Goal: Feedback & Contribution: Submit feedback/report problem

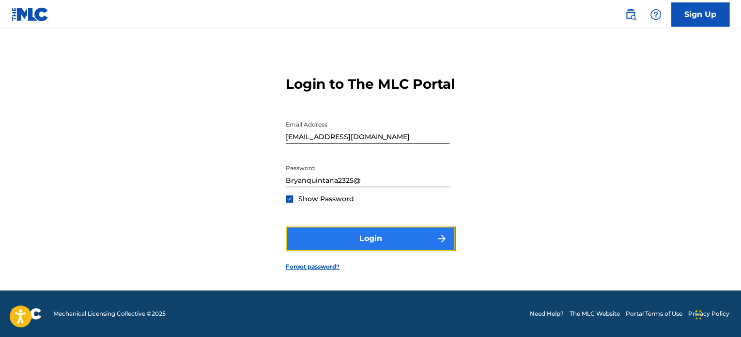
click at [361, 236] on button "Login" at bounding box center [371, 238] width 170 height 24
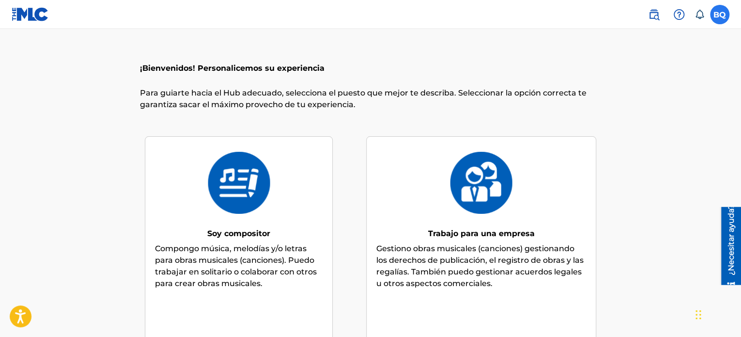
click at [715, 15] on label at bounding box center [719, 14] width 19 height 19
click at [720, 15] on input "BQ Bryan Quintana quintanabryan19@gmail.com Notification Preferences Profile Lo…" at bounding box center [720, 15] width 0 height 0
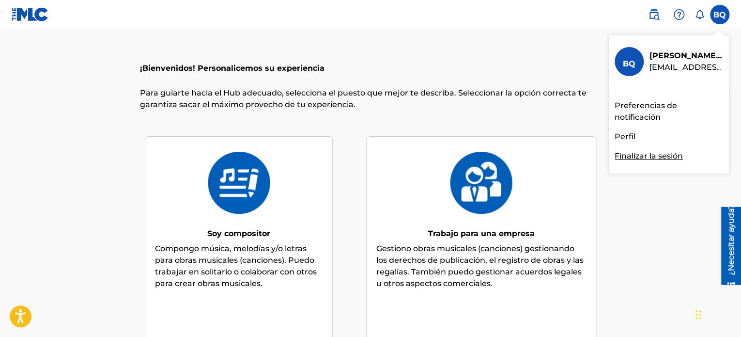
click at [626, 138] on font "Perfil" at bounding box center [625, 136] width 21 height 9
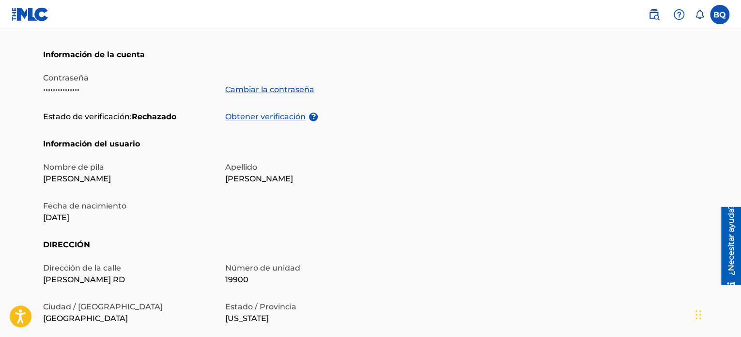
scroll to position [171, 0]
click at [277, 118] on font "Obtener verificación" at bounding box center [265, 115] width 80 height 9
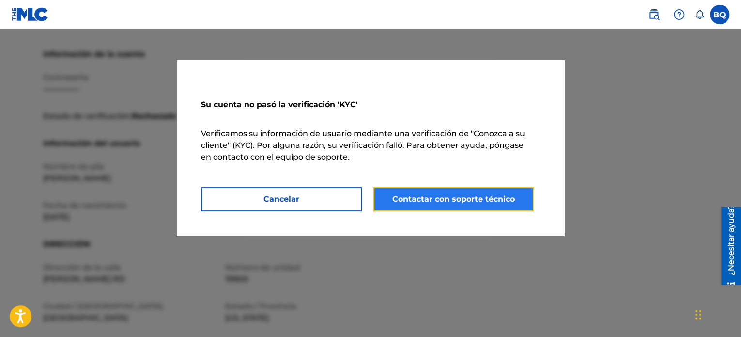
click at [434, 195] on font "Contactar con soporte técnico" at bounding box center [453, 198] width 123 height 9
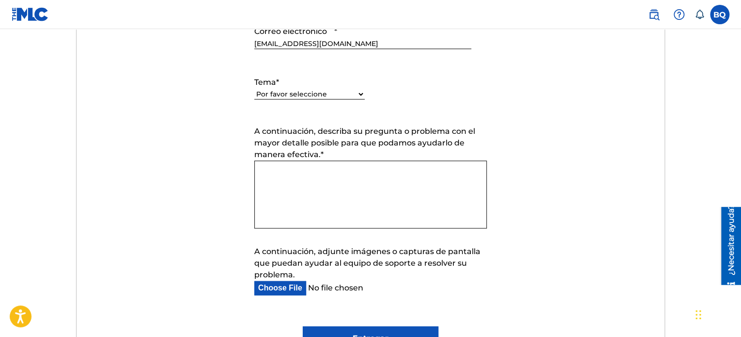
scroll to position [525, 0]
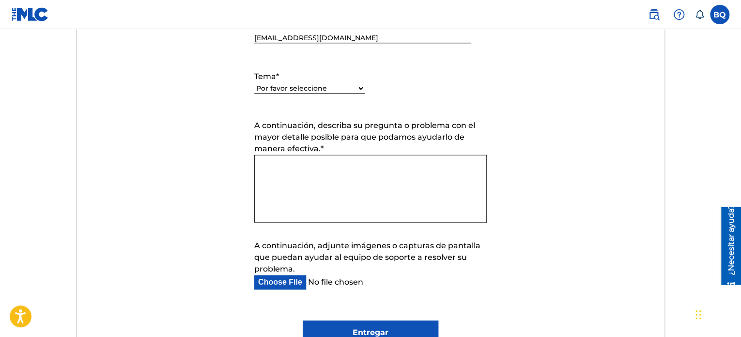
click at [285, 187] on textarea "A continuación, describa su pregunta o problema con el mayor detalle posible pa…" at bounding box center [370, 189] width 233 height 68
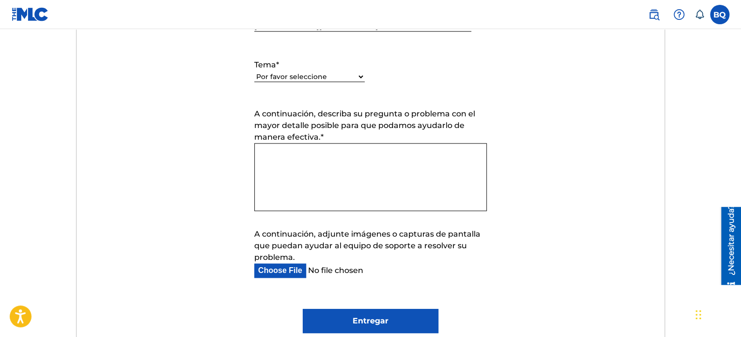
scroll to position [544, 0]
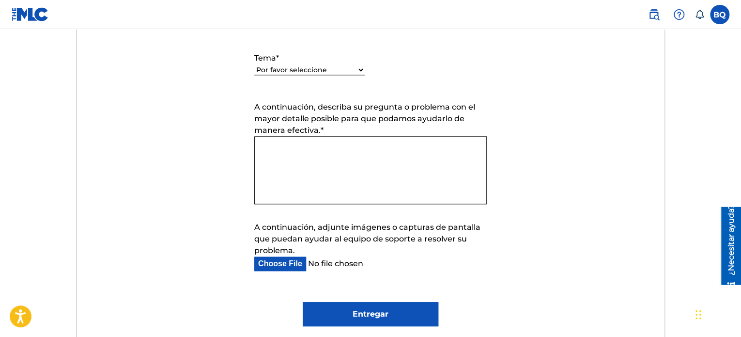
paste textarea "Hola, Recibí una notificación indicando que mi verificación de identidad no pud…"
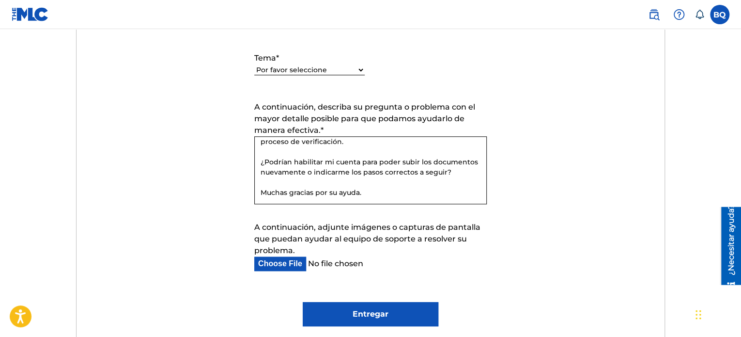
scroll to position [77, 0]
type textarea "Hola, Recibí una notificación indicando que mi verificación de identidad no pud…"
click at [344, 311] on input "Entregar" at bounding box center [370, 314] width 135 height 24
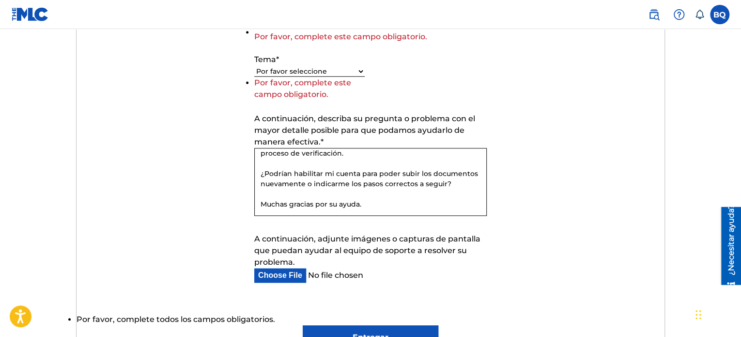
drag, startPoint x: 344, startPoint y: 311, endPoint x: 325, endPoint y: 180, distance: 132.2
drag, startPoint x: 325, startPoint y: 180, endPoint x: 311, endPoint y: 243, distance: 64.0
click at [311, 243] on form "Enviar una solicitud Tiempo de respuesta típico: en cuestión de horas por corre…" at bounding box center [371, 116] width 589 height 466
click at [270, 60] on font "Tema" at bounding box center [265, 59] width 22 height 9
click at [270, 66] on select "Por favor seleccione Necesito ayuda con mi cuenta Necesito ayuda para gestionar…" at bounding box center [309, 71] width 110 height 10
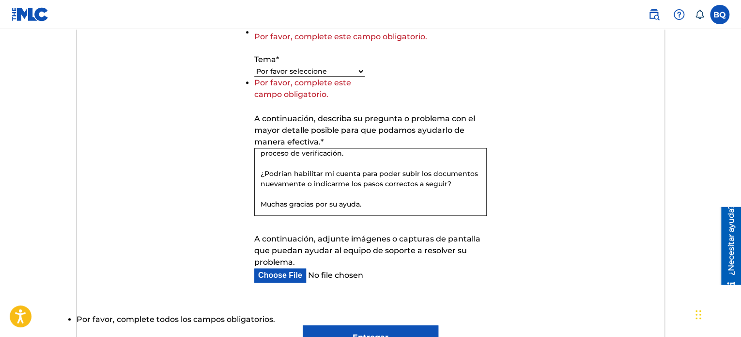
click at [270, 67] on select "Por favor seleccione Necesito ayuda con mi cuenta Necesito ayuda para gestionar…" at bounding box center [309, 71] width 110 height 10
select select "I need help with my account"
click at [254, 77] on select "Por favor seleccione Necesito ayuda con mi cuenta Necesito ayuda para gestionar…" at bounding box center [309, 71] width 110 height 10
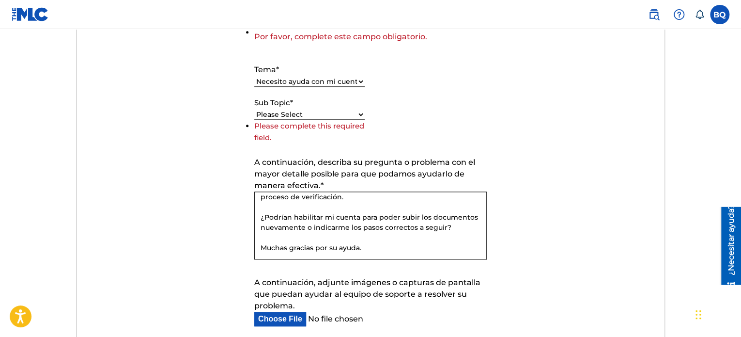
scroll to position [437, 0]
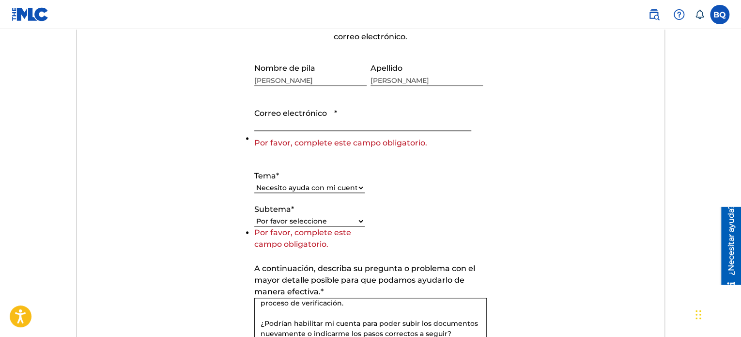
click at [284, 185] on select "Por favor seleccione Necesito ayuda con mi cuenta Necesito ayuda para gestionar…" at bounding box center [309, 188] width 110 height 10
click at [254, 183] on select "Por favor seleccione Necesito ayuda con mi cuenta Necesito ayuda para gestionar…" at bounding box center [309, 188] width 110 height 10
click at [287, 223] on select "Por favor seleccione Necesito ayuda con mi cuenta de usuario No puedo iniciar s…" at bounding box center [309, 221] width 110 height 10
select select "I was not verified as a user"
click at [254, 226] on select "Por favor seleccione Necesito ayuda con mi cuenta de usuario No puedo iniciar s…" at bounding box center [309, 221] width 110 height 10
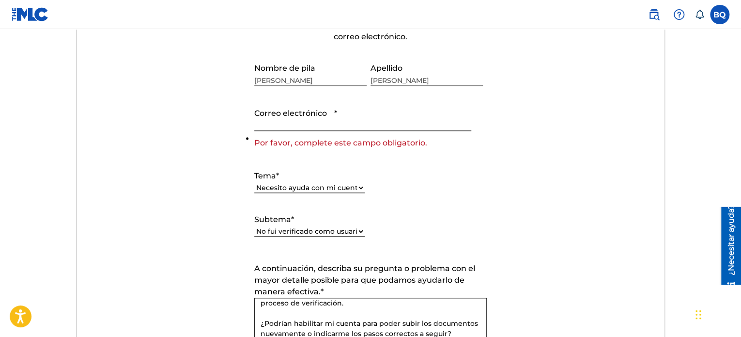
click at [277, 124] on input "Correo electrónico *" at bounding box center [362, 117] width 217 height 28
type input "[EMAIL_ADDRESS][DOMAIN_NAME]"
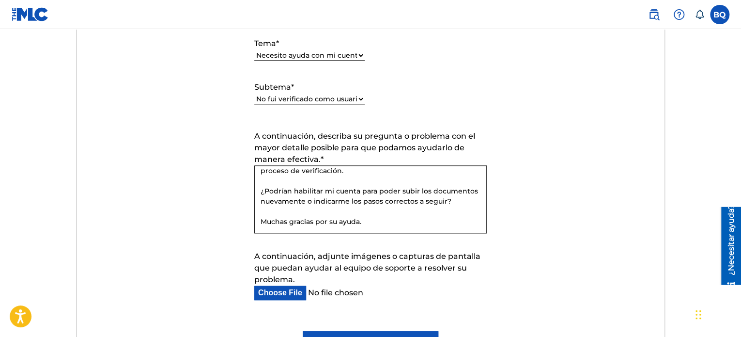
scroll to position [643, 0]
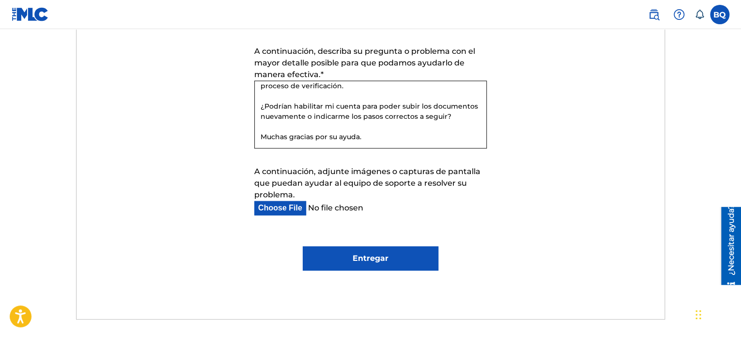
click at [368, 252] on input "Entregar" at bounding box center [370, 258] width 135 height 24
type input "Submit"
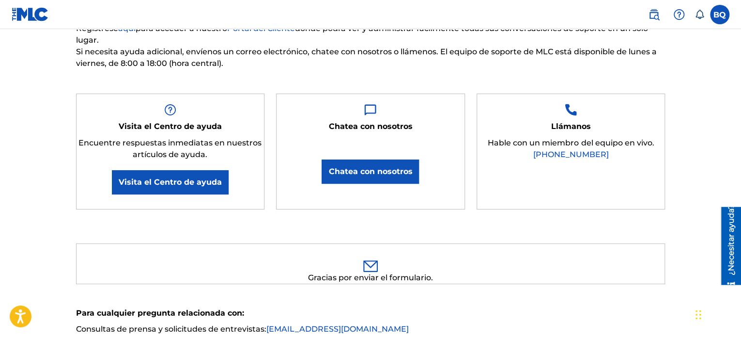
scroll to position [0, 0]
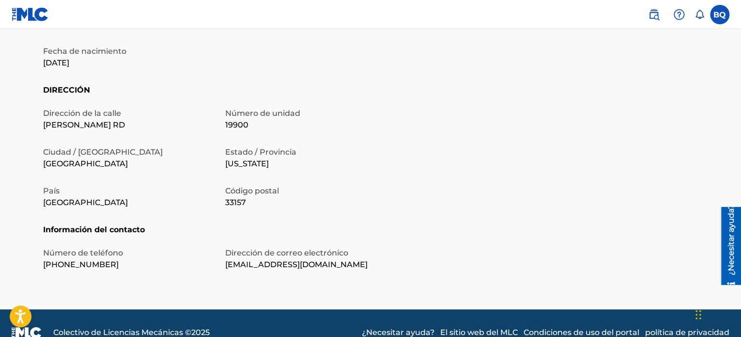
scroll to position [343, 0]
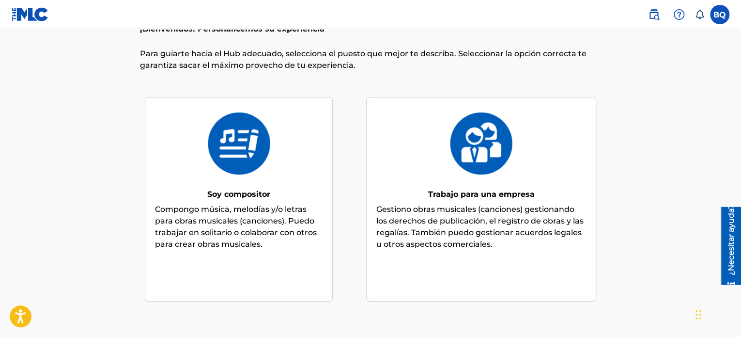
scroll to position [44, 0]
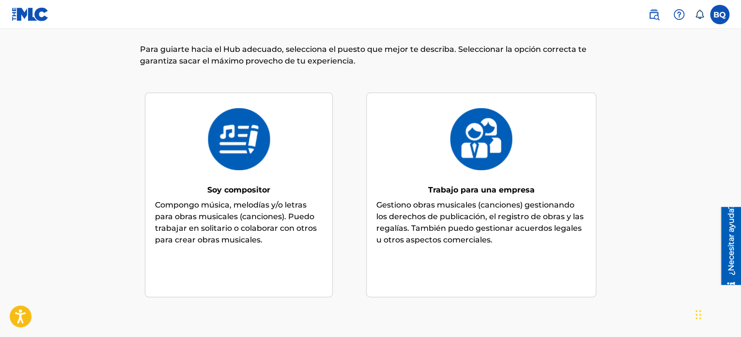
click at [253, 162] on img at bounding box center [238, 139] width 63 height 62
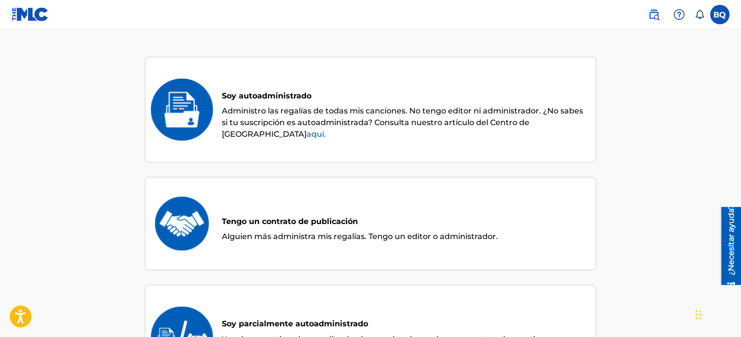
scroll to position [80, 0]
click at [315, 109] on font "Administro las regalías de todas mis canciones. No tengo editor ni administrado…" at bounding box center [402, 122] width 361 height 32
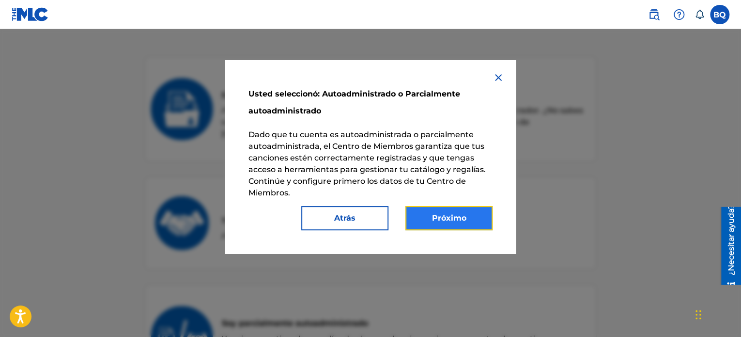
click at [454, 218] on font "Próximo" at bounding box center [449, 217] width 34 height 9
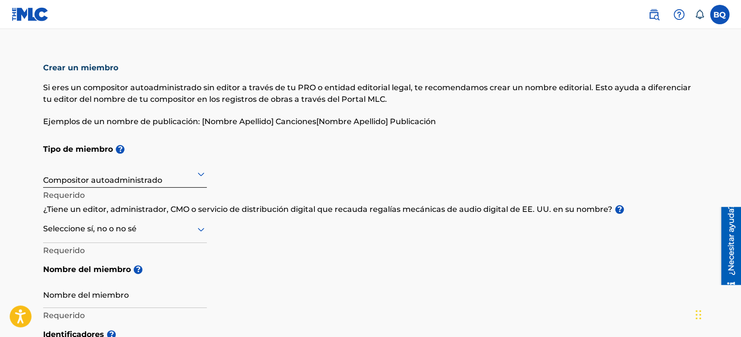
click at [191, 178] on div at bounding box center [125, 174] width 164 height 12
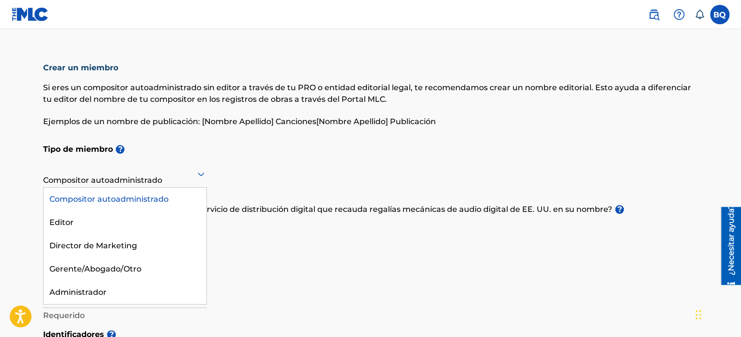
click at [194, 173] on div at bounding box center [125, 174] width 164 height 12
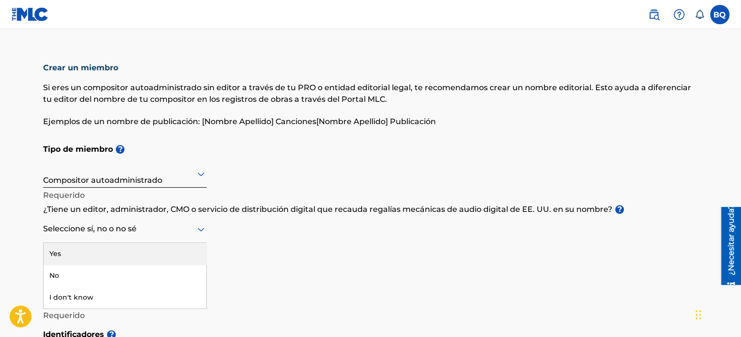
click at [181, 231] on div at bounding box center [125, 229] width 164 height 12
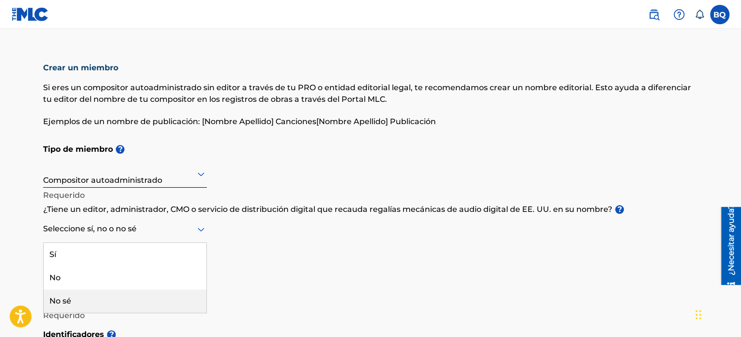
click at [167, 294] on div "No sé" at bounding box center [125, 300] width 163 height 23
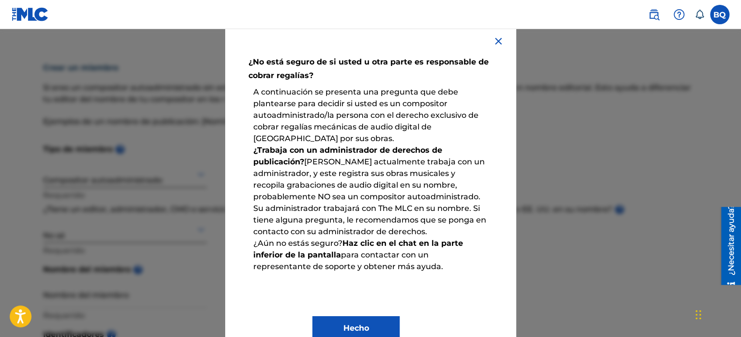
scroll to position [62, 0]
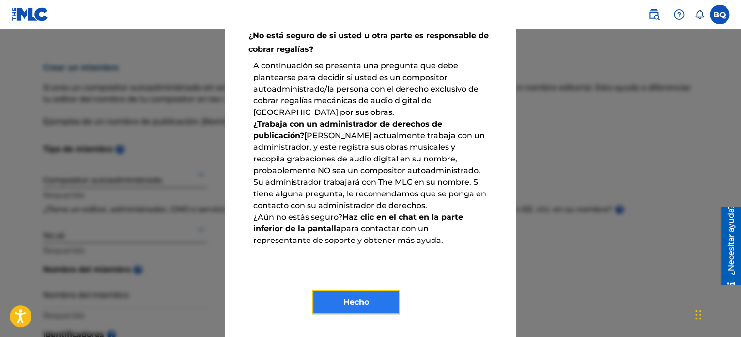
click at [350, 305] on font "Hecho" at bounding box center [356, 301] width 26 height 9
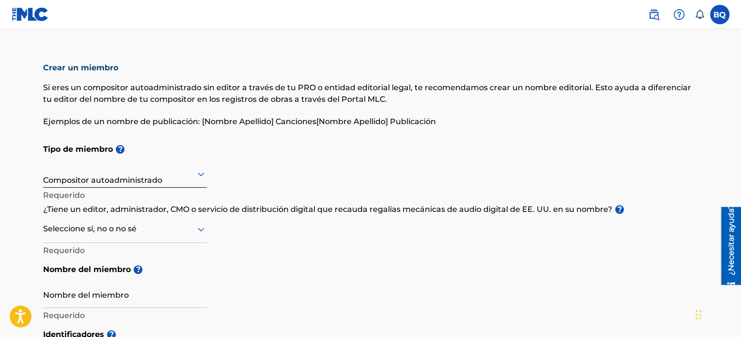
click at [142, 228] on div at bounding box center [125, 229] width 164 height 12
drag, startPoint x: 124, startPoint y: 288, endPoint x: 124, endPoint y: 300, distance: 12.1
click at [124, 300] on div "Sí No No sé" at bounding box center [125, 278] width 163 height 70
click at [124, 300] on div "No sé" at bounding box center [125, 300] width 163 height 23
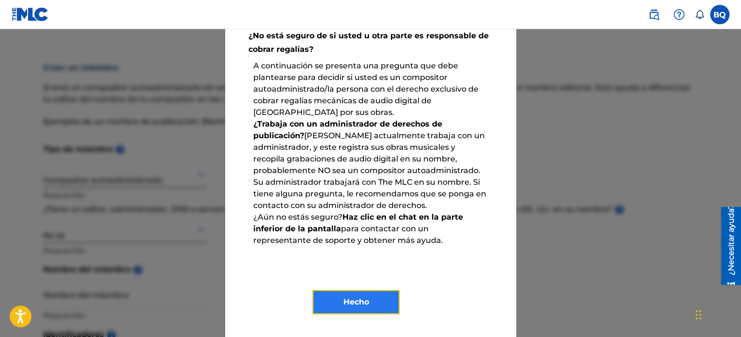
click at [347, 312] on button "Hecho" at bounding box center [355, 302] width 87 height 24
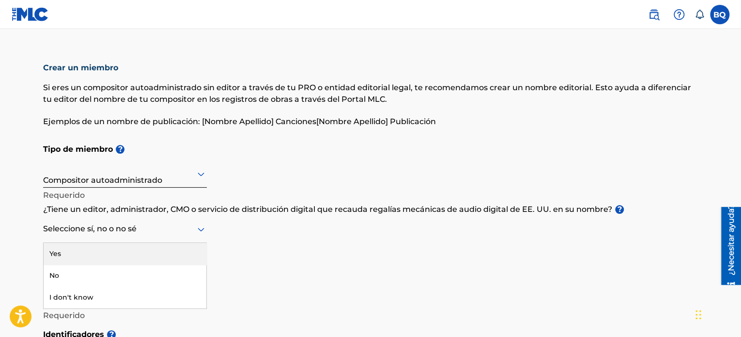
click at [165, 235] on div "Seleccione sí, no o no sé" at bounding box center [125, 229] width 164 height 28
click at [153, 255] on div "Sí" at bounding box center [125, 254] width 163 height 23
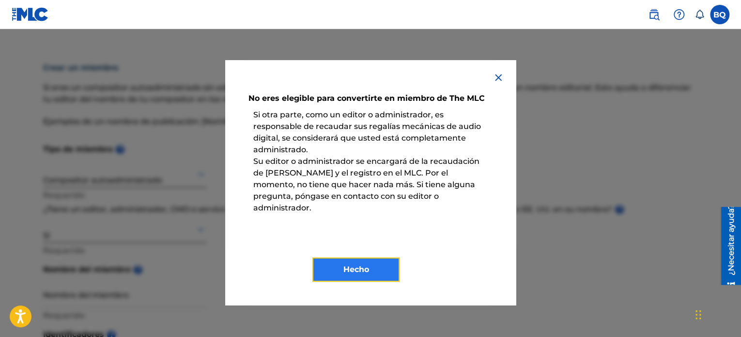
click at [332, 261] on button "Hecho" at bounding box center [355, 269] width 87 height 24
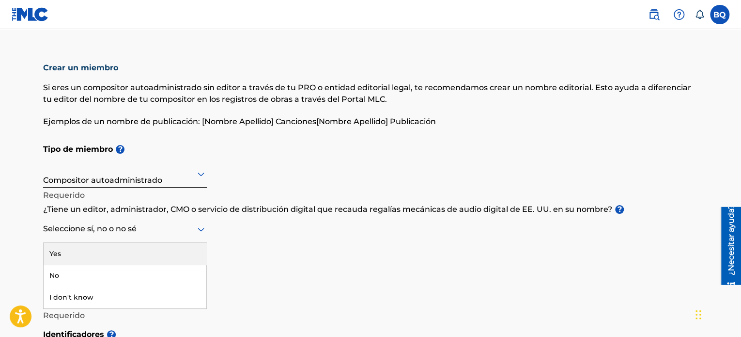
click at [118, 230] on div at bounding box center [125, 229] width 164 height 12
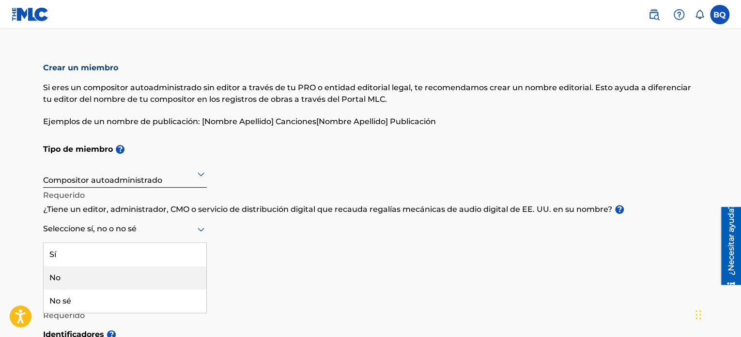
click at [112, 272] on div "No" at bounding box center [125, 277] width 163 height 23
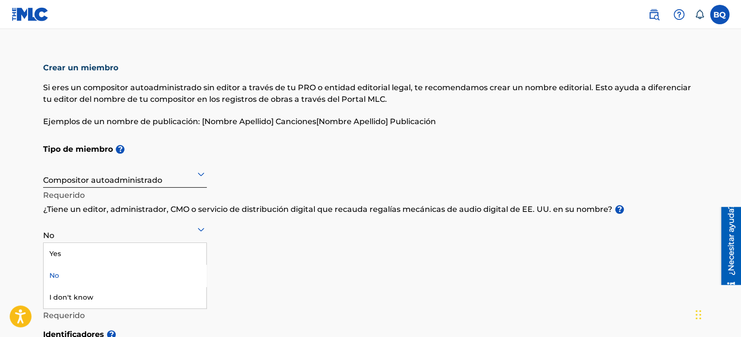
click at [135, 236] on div "No" at bounding box center [125, 228] width 164 height 25
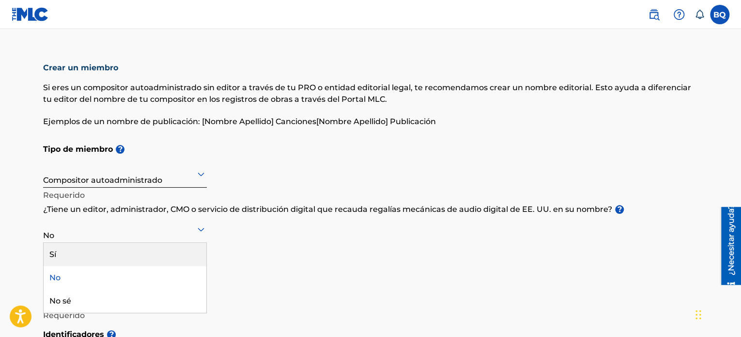
click at [129, 252] on div "Sí" at bounding box center [125, 254] width 163 height 23
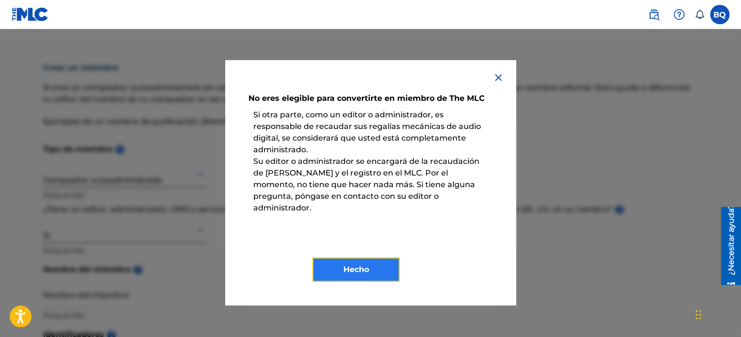
click at [335, 258] on button "Hecho" at bounding box center [355, 269] width 87 height 24
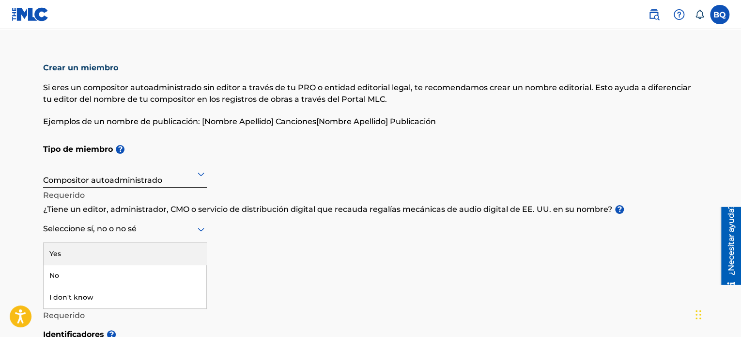
click at [193, 234] on div at bounding box center [125, 229] width 164 height 12
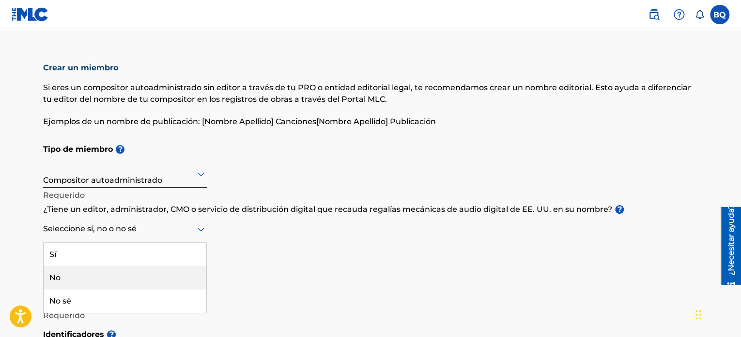
click at [171, 277] on div "No" at bounding box center [125, 277] width 163 height 23
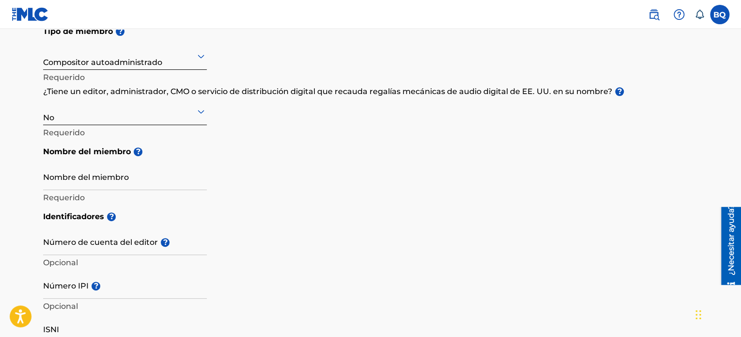
scroll to position [118, 0]
click at [119, 173] on input "Nombre del miembro" at bounding box center [125, 176] width 164 height 28
type input "Bryan Quintana"
click at [79, 244] on input "Número de cuenta del editor ?" at bounding box center [125, 241] width 164 height 28
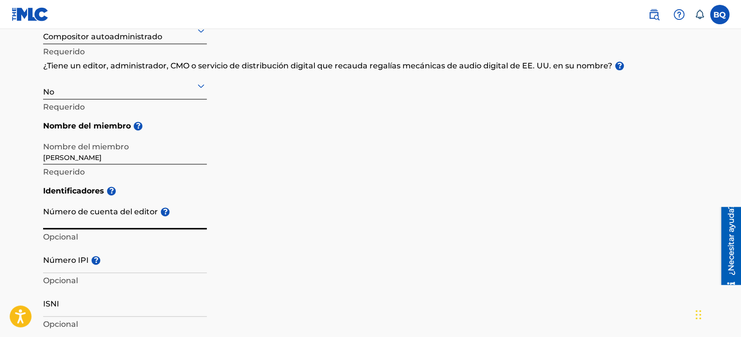
scroll to position [149, 0]
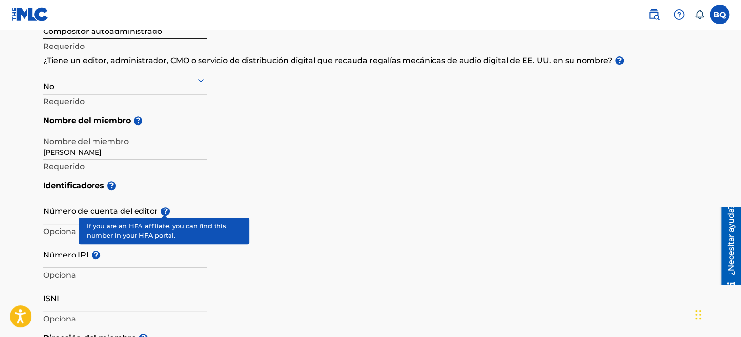
click at [165, 209] on font "?" at bounding box center [165, 210] width 4 height 9
click at [165, 209] on input "Número de cuenta del editor ?" at bounding box center [125, 210] width 164 height 28
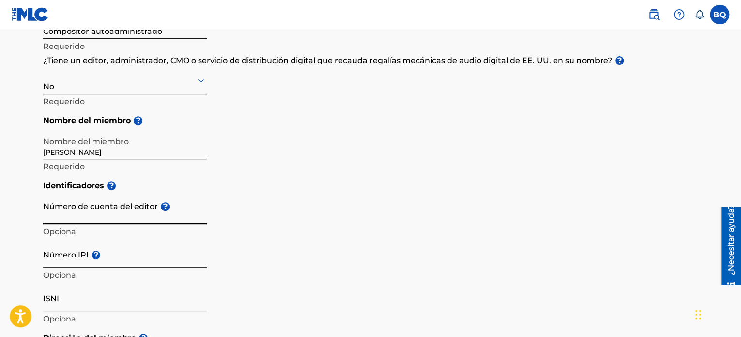
click at [99, 252] on input "Número IPI ?" at bounding box center [125, 254] width 164 height 28
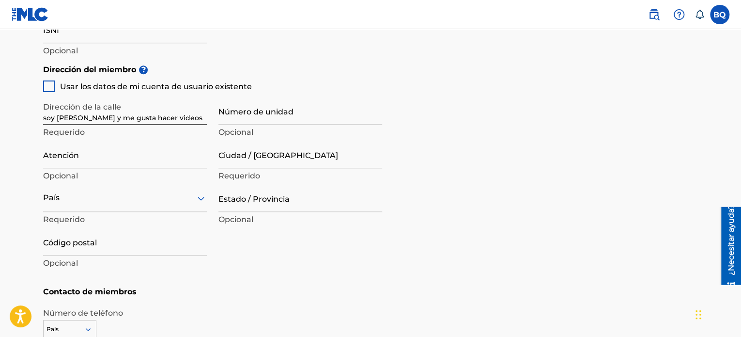
scroll to position [418, 0]
click at [49, 85] on div at bounding box center [49, 85] width 12 height 12
type input "[PERSON_NAME] RD"
type input "[GEOGRAPHIC_DATA]"
type input "33157"
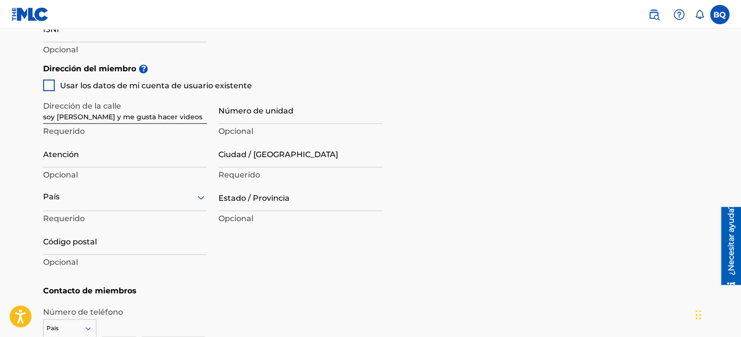
type input "786"
type input "7581407"
type input "[EMAIL_ADDRESS][DOMAIN_NAME]"
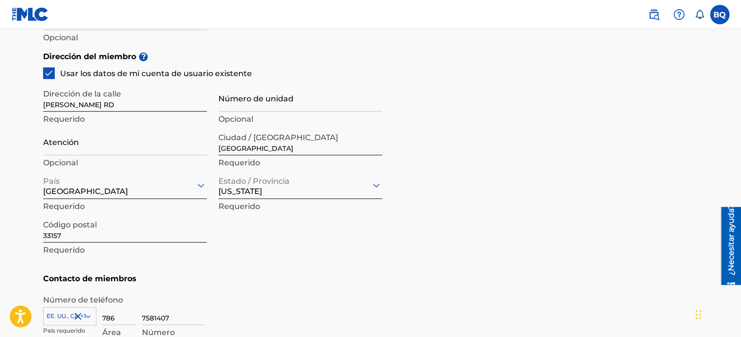
scroll to position [431, 0]
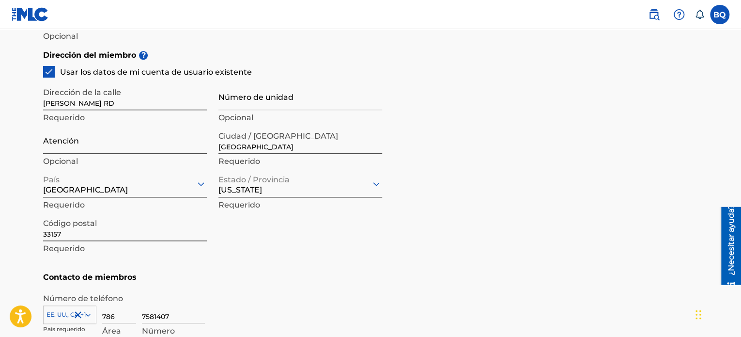
click at [108, 138] on input "Atención" at bounding box center [125, 140] width 164 height 28
click at [0, 143] on main "Crear un miembro Si eres un compositor autoadministrado sin editor a través de …" at bounding box center [370, 36] width 741 height 876
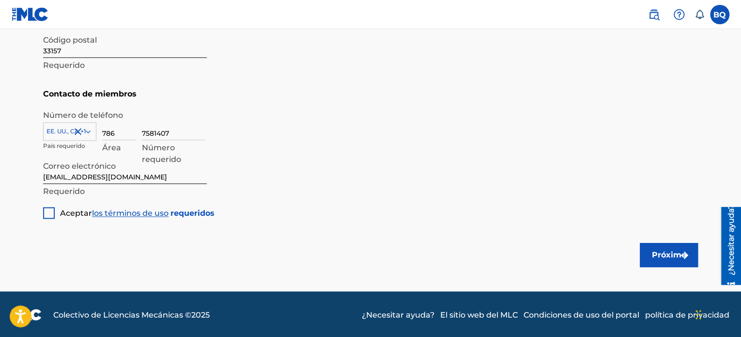
scroll to position [615, 0]
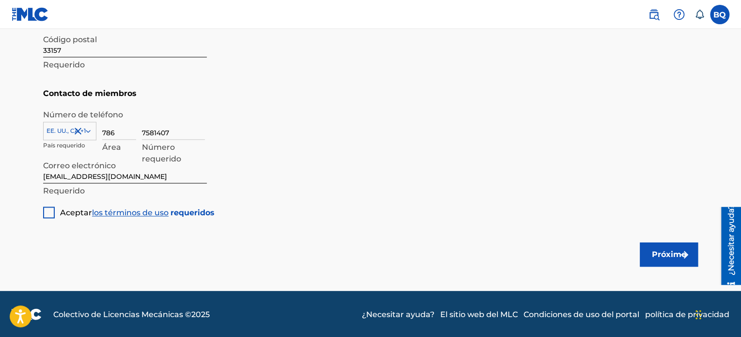
click at [49, 211] on div at bounding box center [49, 212] width 12 height 12
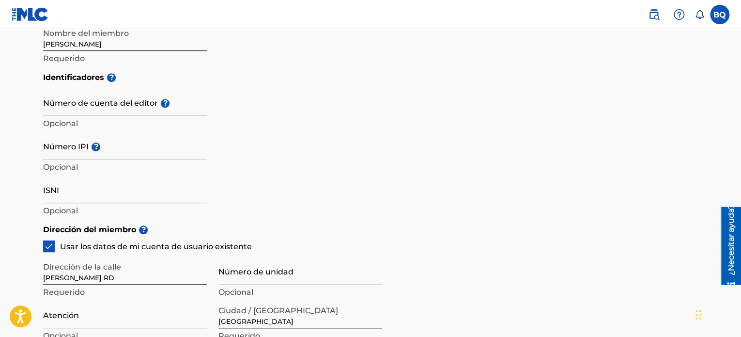
scroll to position [258, 0]
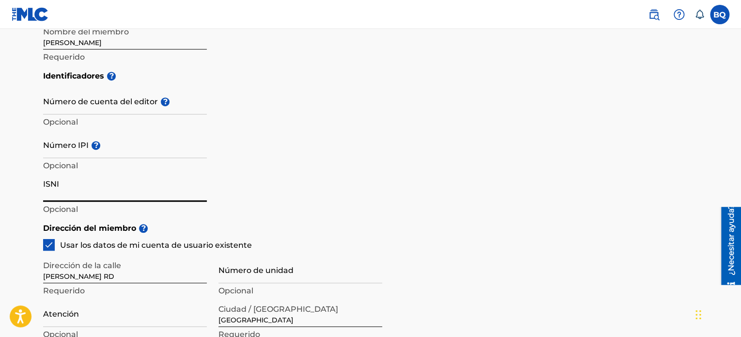
click at [112, 178] on input "ISNI" at bounding box center [125, 188] width 164 height 28
click at [54, 194] on input "676760053" at bounding box center [125, 188] width 164 height 28
click at [67, 194] on input "676 760053" at bounding box center [125, 188] width 164 height 28
drag, startPoint x: 104, startPoint y: 199, endPoint x: 0, endPoint y: 201, distance: 104.2
click at [0, 201] on main "Crear un miembro Si eres un compositor autoadministrado sin editor a través de …" at bounding box center [370, 209] width 741 height 876
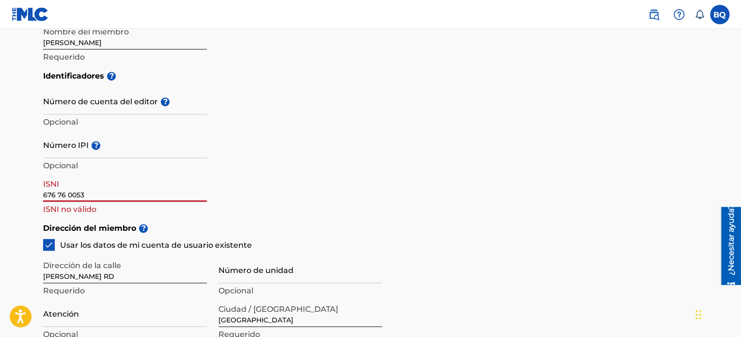
click at [57, 190] on input "676 76 0053" at bounding box center [125, 188] width 164 height 28
click at [70, 195] on input "676-76 0053" at bounding box center [125, 188] width 164 height 28
type input "676-76-0053"
drag, startPoint x: 102, startPoint y: 200, endPoint x: 9, endPoint y: 202, distance: 93.1
click at [9, 202] on main "Crear un miembro Si eres un compositor autoadministrado sin editor a través de …" at bounding box center [370, 209] width 741 height 876
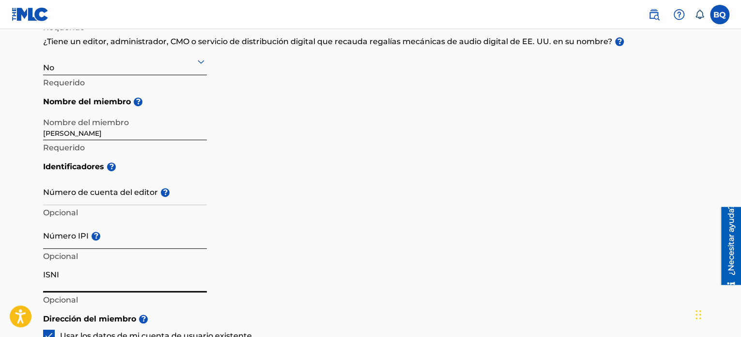
scroll to position [167, 0]
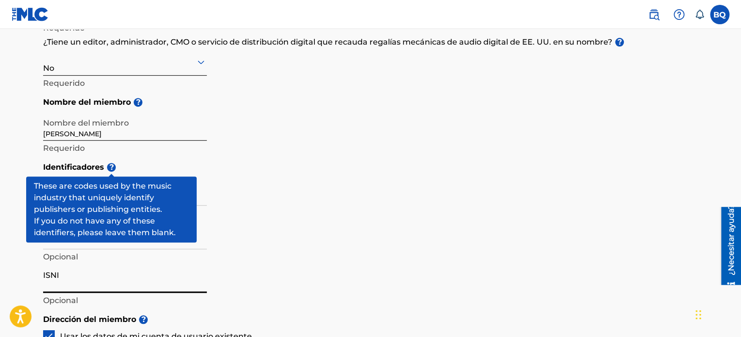
click at [113, 170] on font "?" at bounding box center [111, 166] width 4 height 9
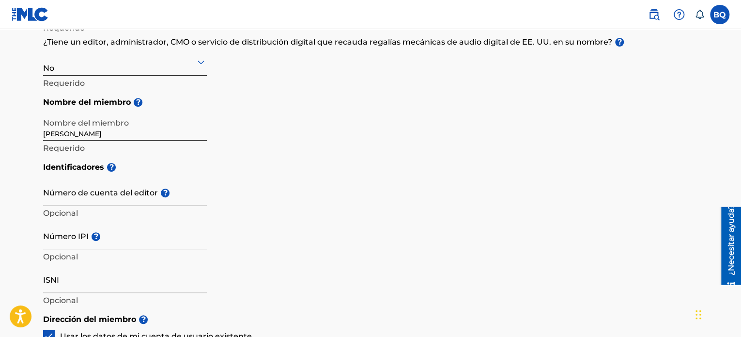
click at [245, 218] on div "Identificadores ? Número de cuenta del editor ? Opcional Número IPI ? Opcional …" at bounding box center [370, 232] width 655 height 152
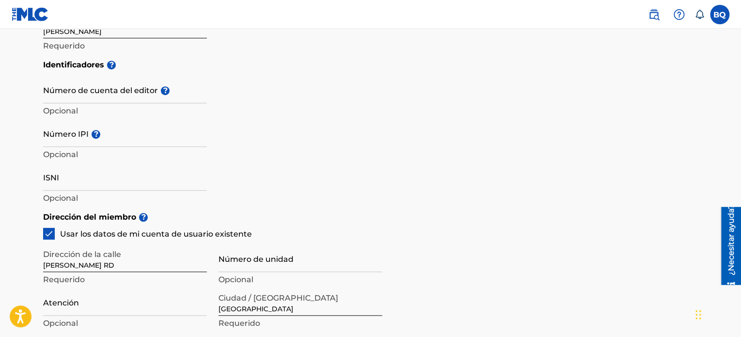
scroll to position [273, 0]
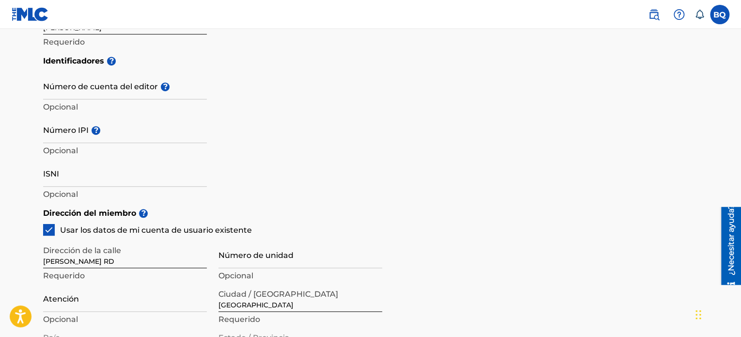
click at [37, 174] on div "Crear un miembro Si eres un compositor autoadministrado sin editor a través de …" at bounding box center [370, 169] width 678 height 779
click at [66, 168] on input "ISNI" at bounding box center [125, 173] width 164 height 28
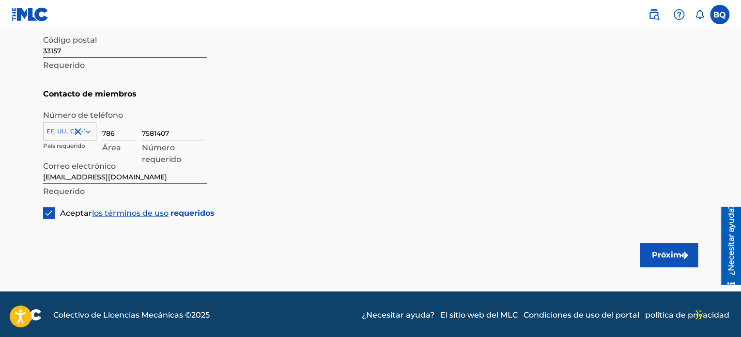
scroll to position [615, 0]
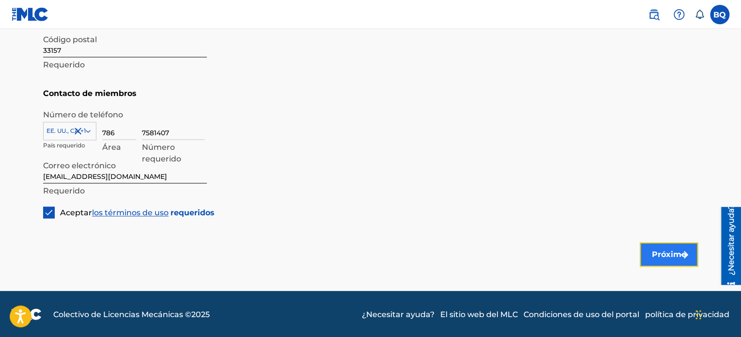
click at [682, 247] on button "Próximo" at bounding box center [669, 254] width 58 height 24
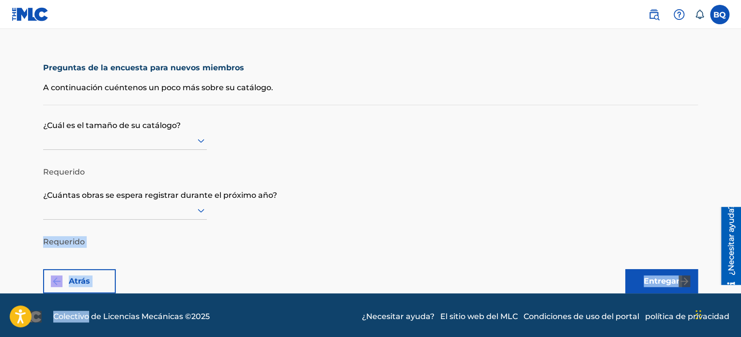
drag, startPoint x: 682, startPoint y: 247, endPoint x: 507, endPoint y: 209, distance: 178.5
click at [507, 209] on form "¿Cuál es el tamaño de su catálogo? Requerido ¿Cuántas obras se espera registrar…" at bounding box center [370, 199] width 655 height 188
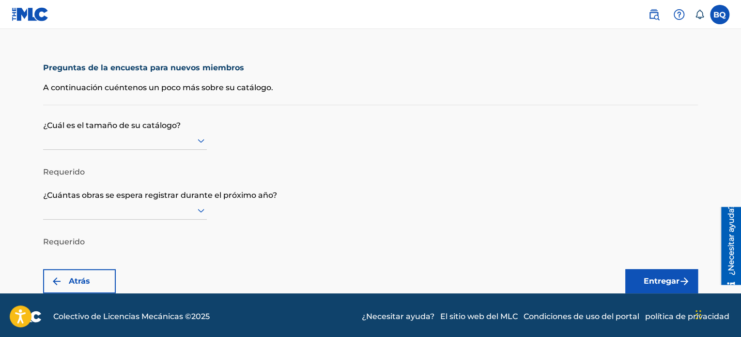
click at [484, 168] on form "¿Cuál es el tamaño de su catálogo? Requerido ¿Cuántas obras se espera registrar…" at bounding box center [370, 199] width 655 height 188
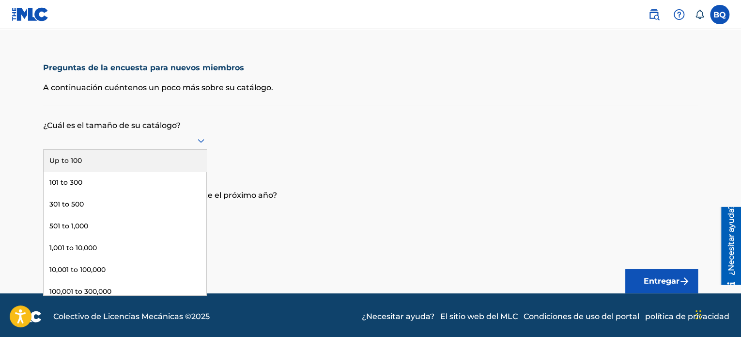
click at [166, 137] on div at bounding box center [125, 140] width 164 height 12
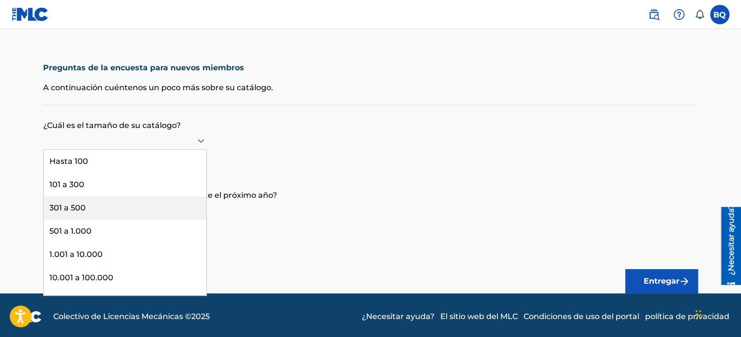
click at [284, 162] on form "¿Cuál es el tamaño de su catálogo? Hay 9 resultados disponibles. Use las teclas…" at bounding box center [370, 199] width 655 height 188
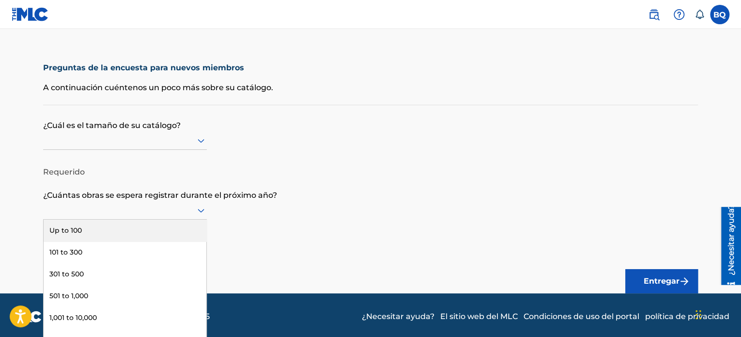
scroll to position [2, 0]
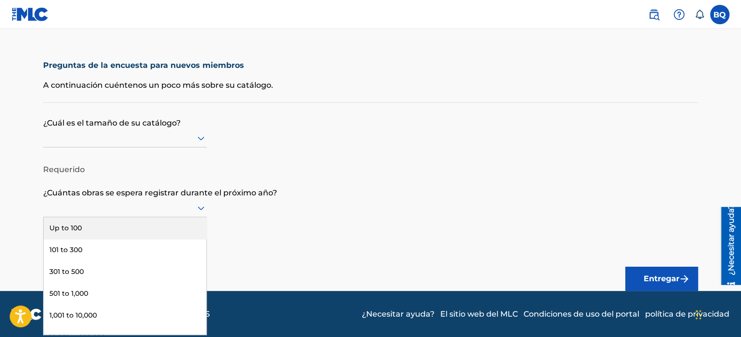
click at [159, 204] on div at bounding box center [125, 208] width 164 height 12
click at [161, 224] on div "Hasta 100" at bounding box center [125, 228] width 163 height 23
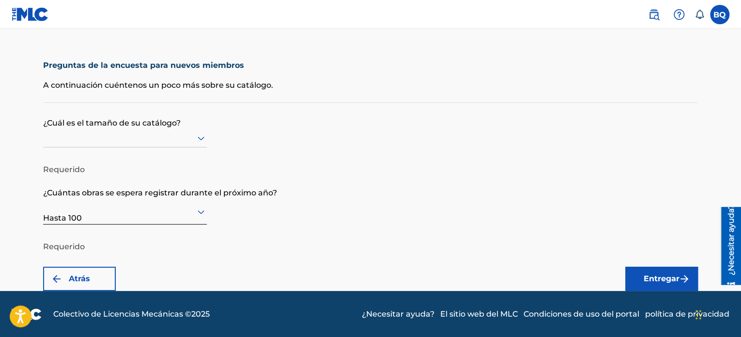
click at [153, 141] on div at bounding box center [125, 138] width 164 height 12
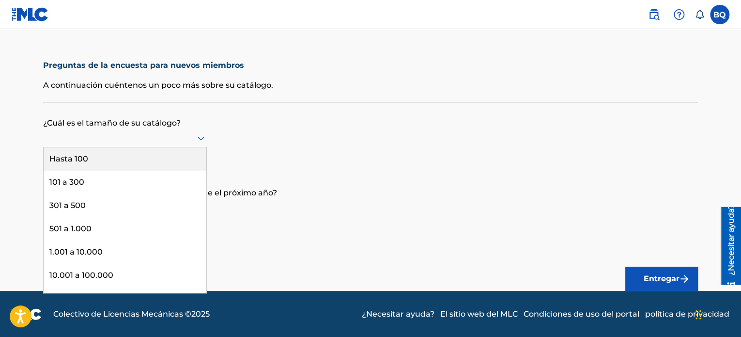
click at [144, 157] on div "Hasta 100" at bounding box center [125, 158] width 163 height 23
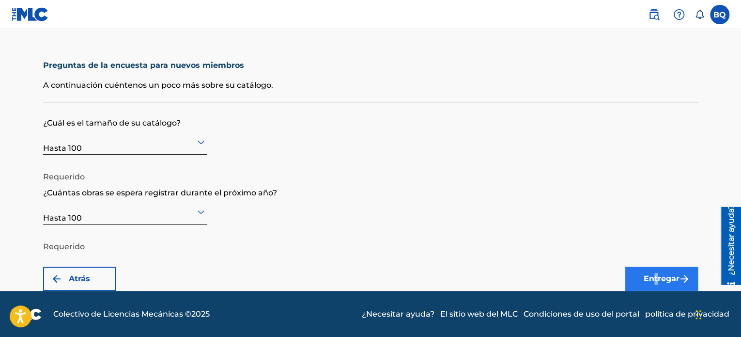
drag, startPoint x: 655, startPoint y: 265, endPoint x: 659, endPoint y: 278, distance: 13.0
click at [659, 278] on form "¿Cuál es el tamaño de su catálogo? Hasta 100 Requerido ¿Cuántas obras se espera…" at bounding box center [370, 197] width 655 height 188
click at [606, 209] on form "¿Cuál es el tamaño de su catálogo? Hasta 100 Requerido ¿Cuántas obras se espera…" at bounding box center [370, 197] width 655 height 188
click at [163, 160] on p "Requerido" at bounding box center [125, 169] width 164 height 26
click at [165, 153] on div "Hasta 100" at bounding box center [125, 141] width 164 height 25
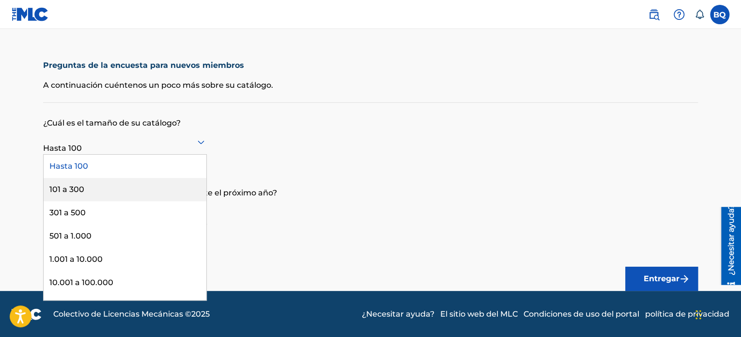
click at [355, 151] on form "¿Cuál es el tamaño de su catálogo? Hay 9 resultados disponibles. Use las teclas…" at bounding box center [370, 197] width 655 height 188
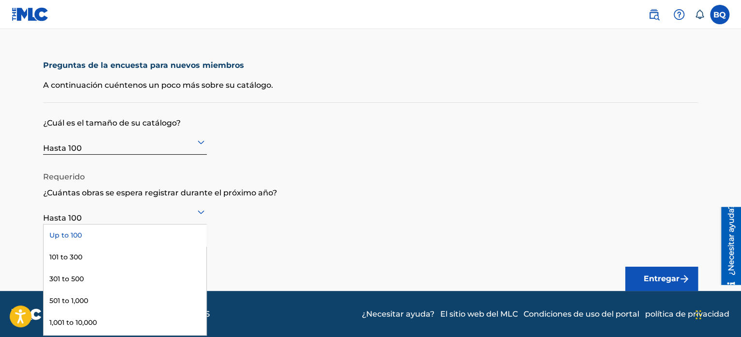
click at [160, 211] on div at bounding box center [125, 211] width 164 height 12
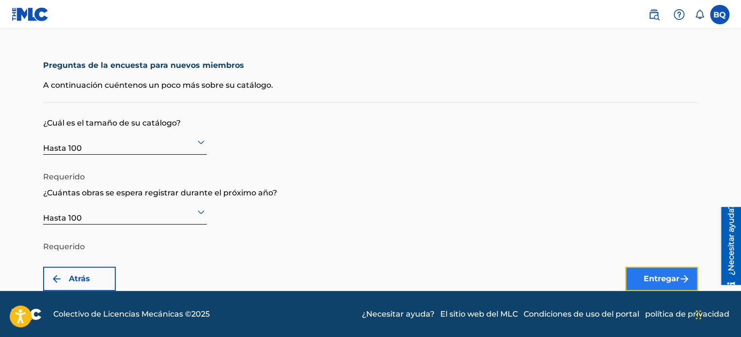
click at [662, 272] on button "Entregar" at bounding box center [661, 278] width 73 height 24
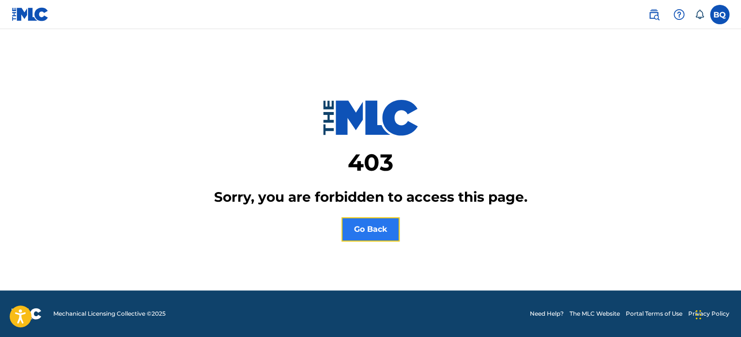
click at [378, 230] on button "Go Back" at bounding box center [371, 229] width 58 height 24
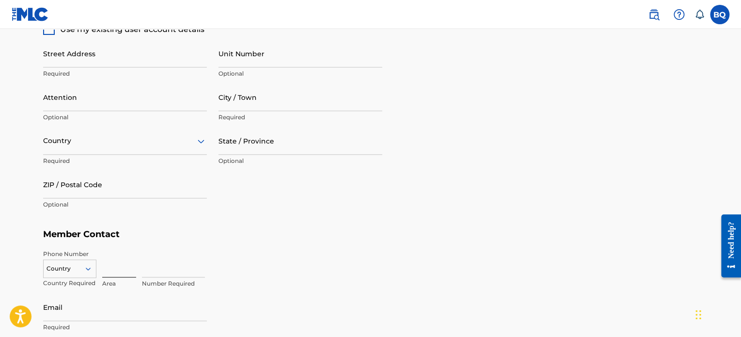
scroll to position [608, 0]
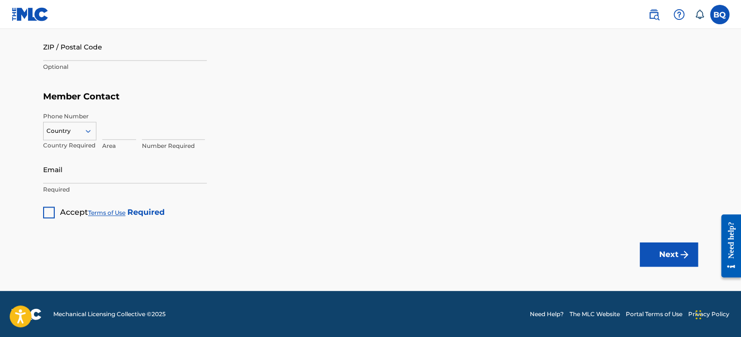
click at [51, 213] on div at bounding box center [49, 212] width 12 height 12
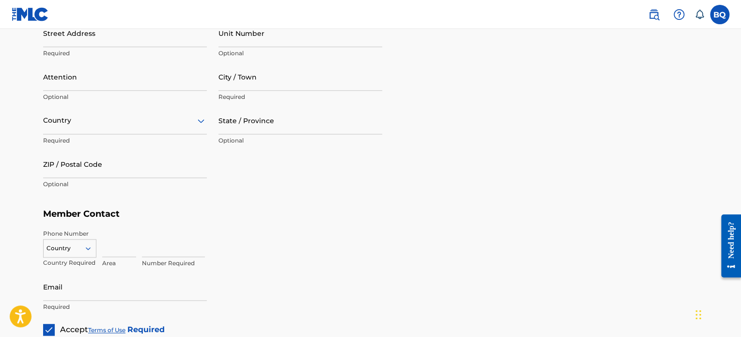
scroll to position [488, 0]
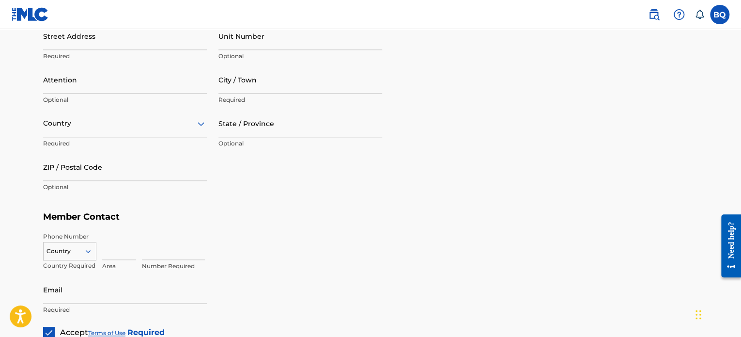
click at [103, 263] on p "Area" at bounding box center [119, 266] width 34 height 9
click at [110, 259] on input at bounding box center [119, 246] width 34 height 28
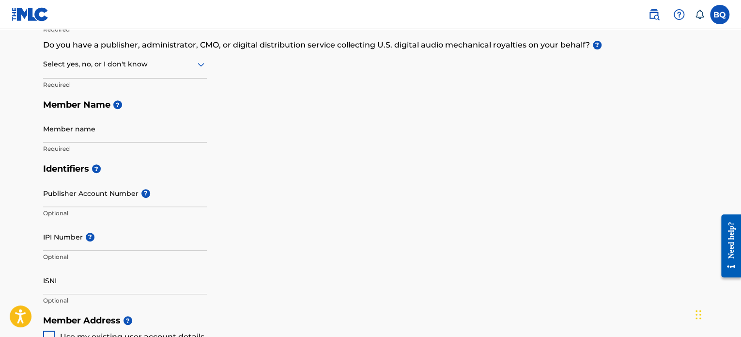
scroll to position [0, 0]
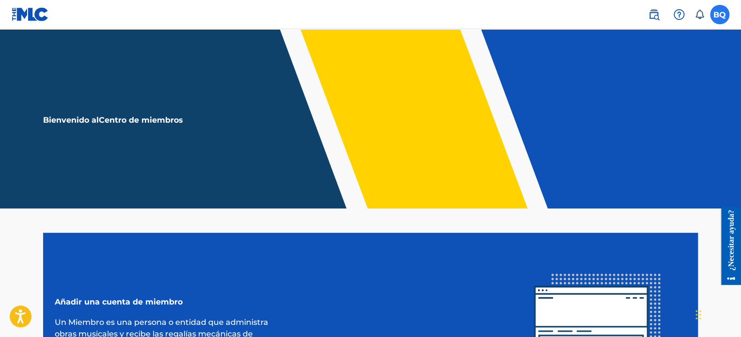
click at [715, 21] on label at bounding box center [719, 14] width 19 height 19
click at [720, 15] on input "BQ [PERSON_NAME] [EMAIL_ADDRESS][DOMAIN_NAME] Preferencias de notificación Perf…" at bounding box center [720, 15] width 0 height 0
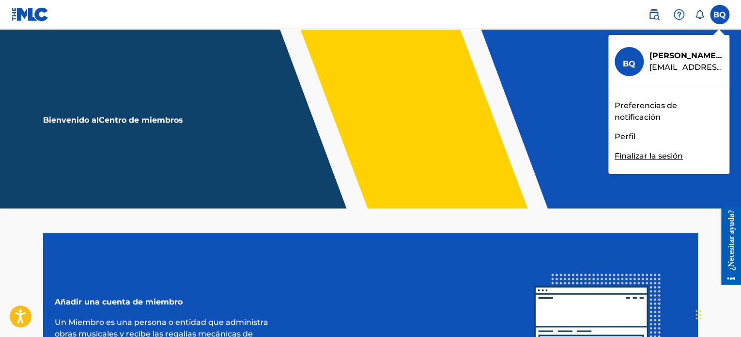
click at [646, 104] on font "Preferencias de notificación" at bounding box center [646, 111] width 62 height 21
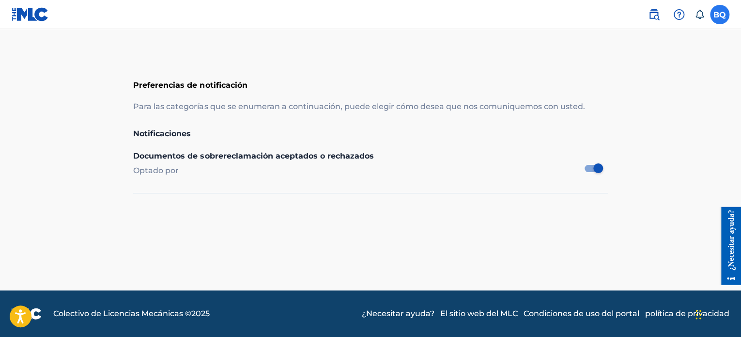
click at [719, 10] on label at bounding box center [719, 14] width 19 height 19
click at [720, 15] on input "BQ Bryan Quintana quintanabryan19@gmail.com Preferencias de notificación Perfil…" at bounding box center [720, 15] width 0 height 0
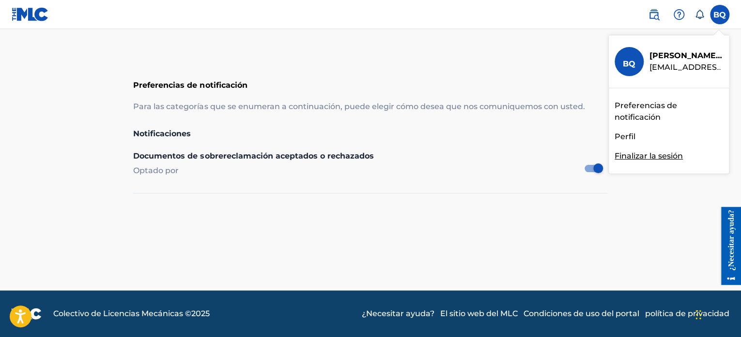
click at [623, 136] on font "Perfil" at bounding box center [625, 136] width 21 height 9
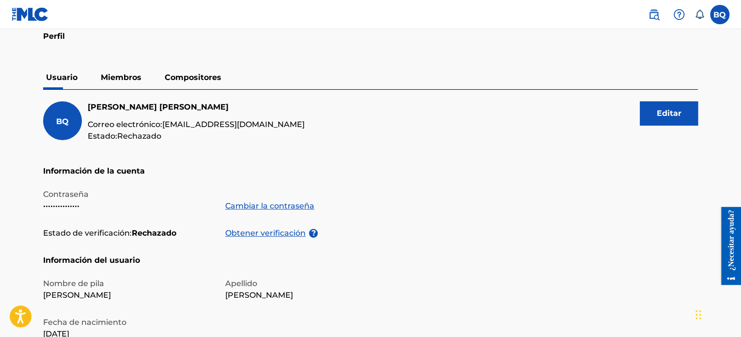
scroll to position [49, 0]
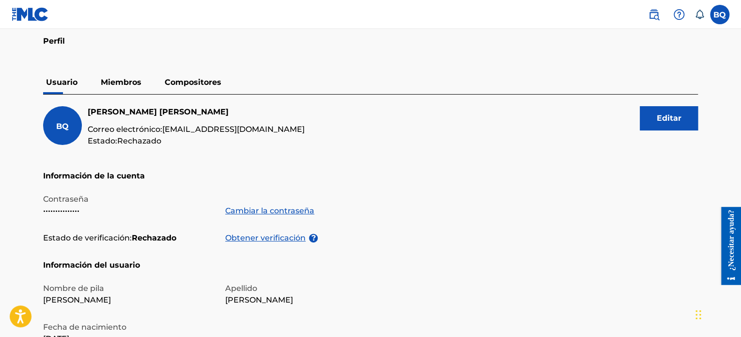
click at [131, 86] on font "Miembros" at bounding box center [121, 82] width 41 height 9
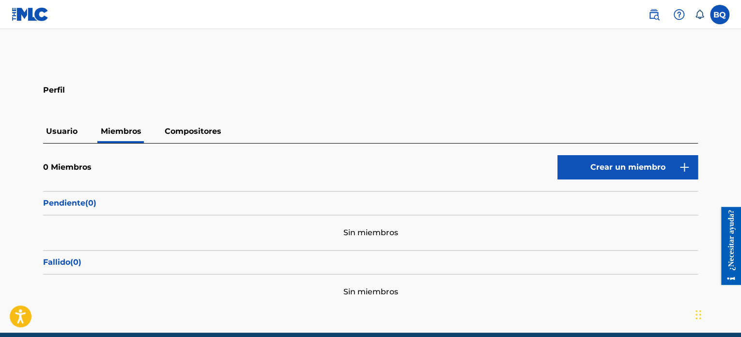
click at [182, 125] on p "Compositores" at bounding box center [193, 131] width 62 height 23
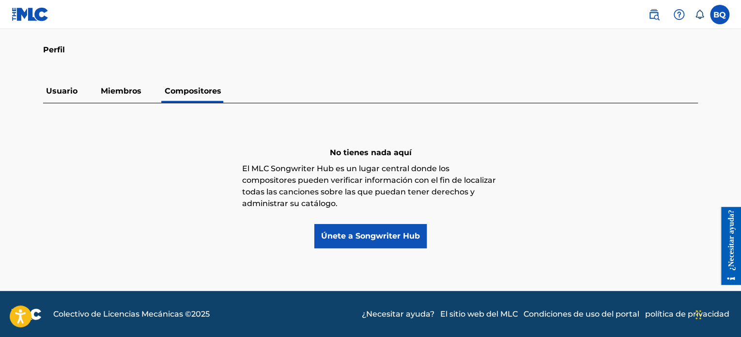
scroll to position [41, 0]
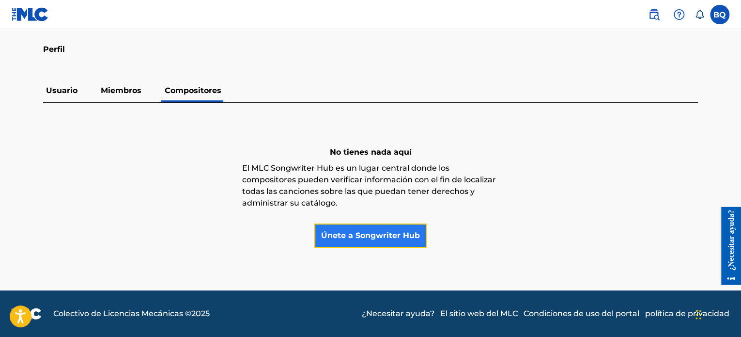
click at [366, 231] on font "Únete a Songwriter Hub" at bounding box center [370, 235] width 99 height 9
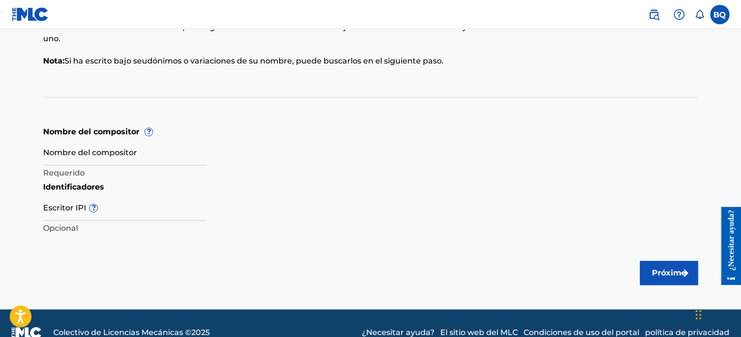
scroll to position [95, 0]
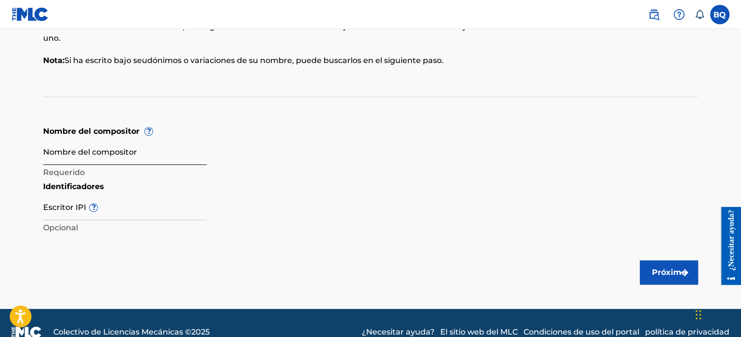
click at [134, 147] on input "Nombre del compositor" at bounding box center [125, 151] width 164 height 28
type input "[PERSON_NAME]"
click at [348, 177] on form "Nombre del compositor ? Nombre del compositor Bryan Requerido Identificadores E…" at bounding box center [370, 180] width 655 height 110
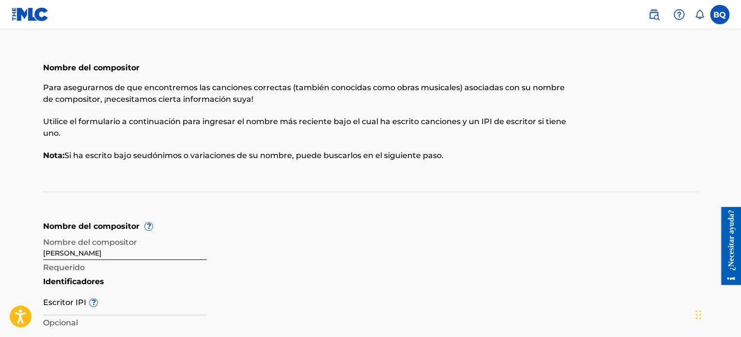
scroll to position [113, 0]
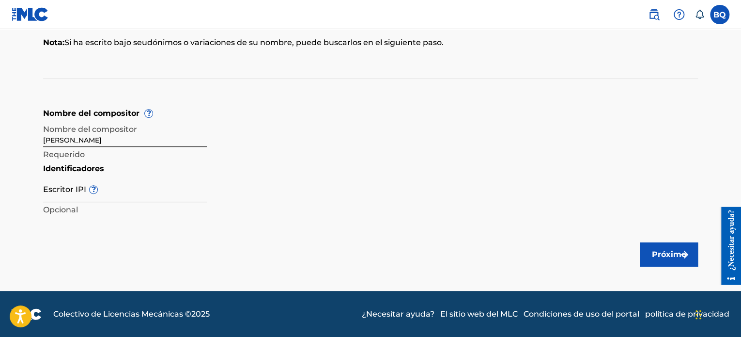
drag, startPoint x: 715, startPoint y: 21, endPoint x: 474, endPoint y: 130, distance: 265.2
click at [474, 130] on form "Nombre del compositor ? Nombre del compositor Bryan Requerido Identificadores E…" at bounding box center [370, 163] width 655 height 110
click at [720, 25] on nav "BQ BQ Bryan Quintana quintanabryan19@gmail.com Preferencias de notificación Per…" at bounding box center [370, 14] width 741 height 29
click at [662, 253] on font "Próximo" at bounding box center [669, 253] width 34 height 9
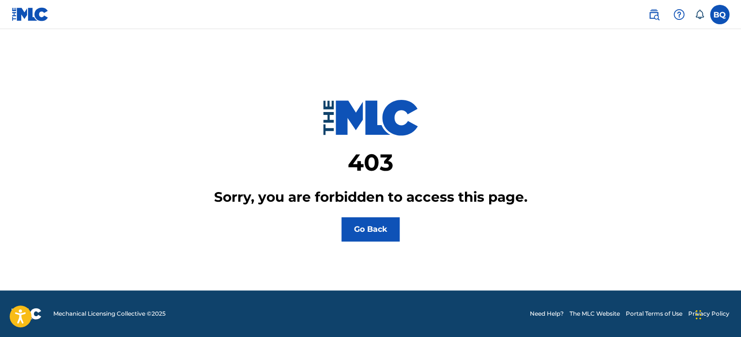
click at [373, 245] on main "403 Sorry, you are forbidden to access this page. Go Back" at bounding box center [370, 159] width 741 height 261
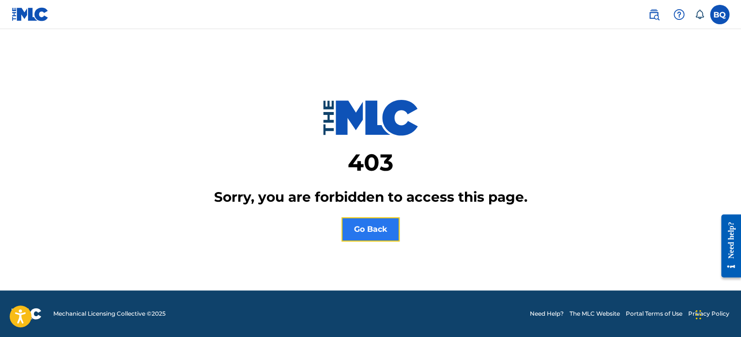
click at [366, 232] on button "Go Back" at bounding box center [371, 229] width 58 height 24
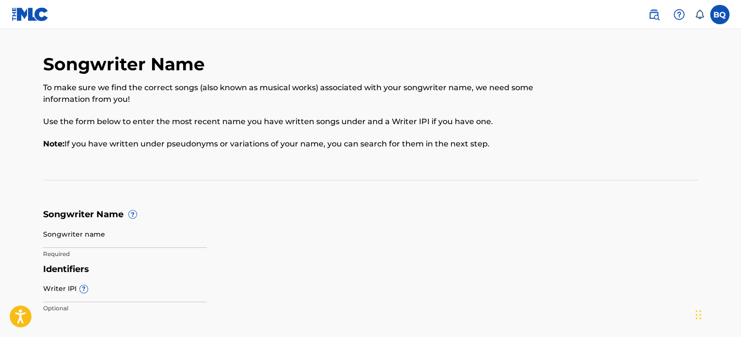
scroll to position [100, 0]
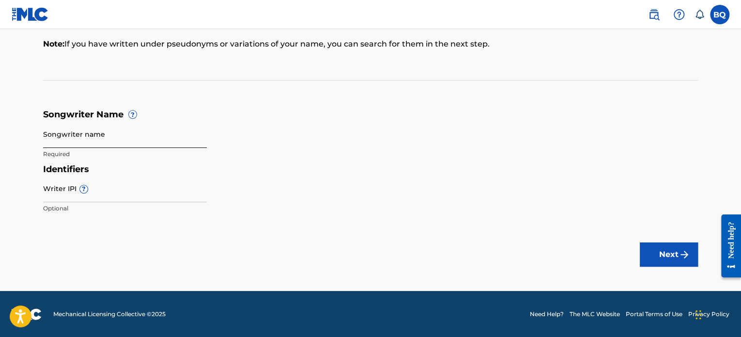
click at [58, 134] on input "Songwriter name" at bounding box center [125, 134] width 164 height 28
type input "b"
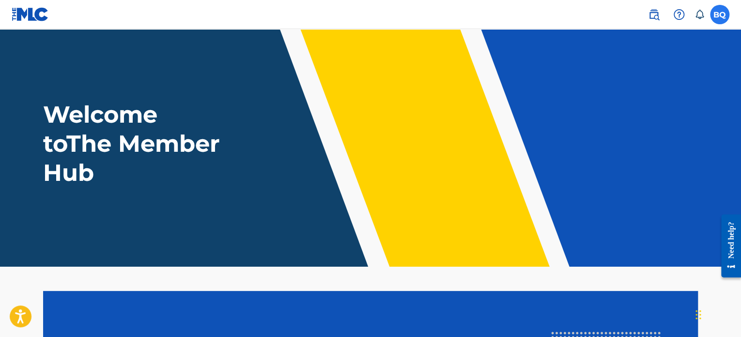
click at [712, 17] on label at bounding box center [719, 14] width 19 height 19
click at [720, 15] on input "BQ Bryan Quintana quintanabryan19@gmail.com Notification Preferences Profile Lo…" at bounding box center [720, 15] width 0 height 0
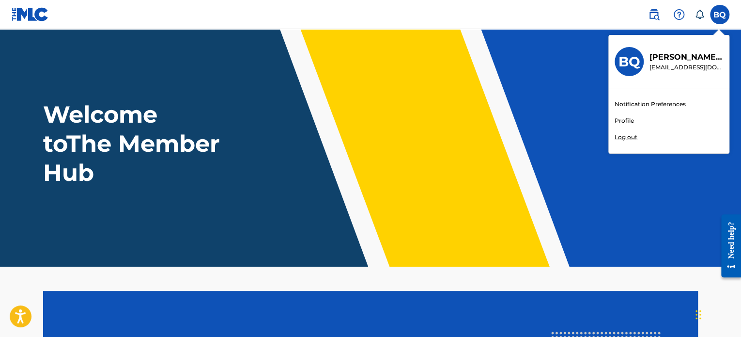
click at [628, 124] on link "Profile" at bounding box center [624, 120] width 19 height 9
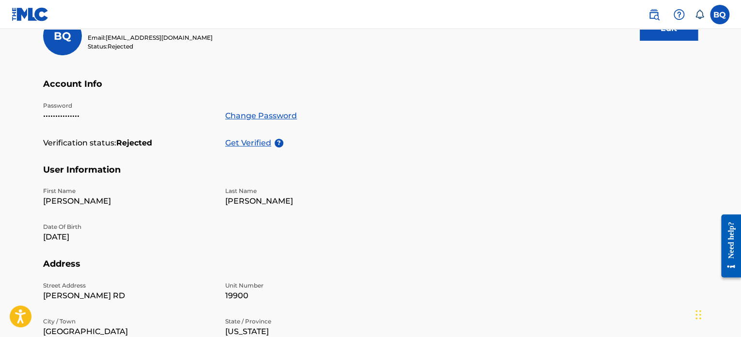
scroll to position [113, 0]
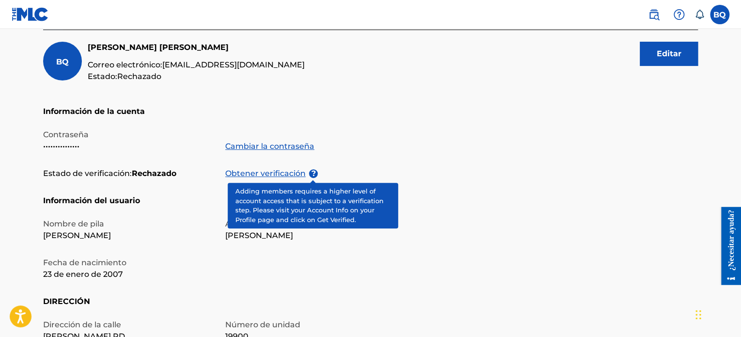
click at [309, 173] on span "?" at bounding box center [313, 173] width 9 height 9
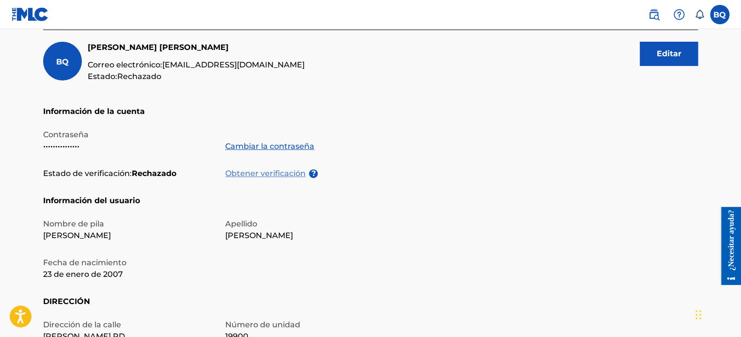
click at [287, 174] on font "Obtener verificación" at bounding box center [265, 173] width 80 height 9
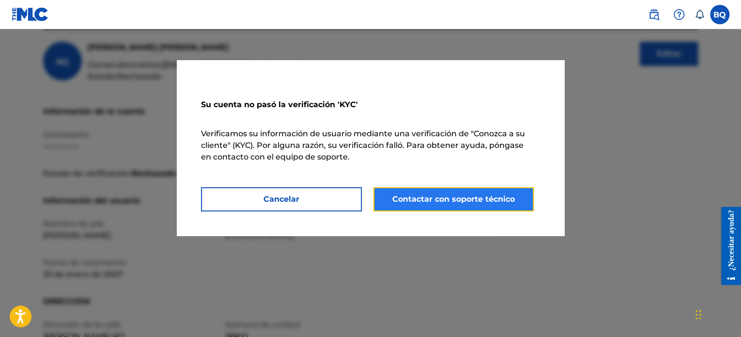
click at [408, 200] on font "Contactar con soporte técnico" at bounding box center [453, 198] width 123 height 9
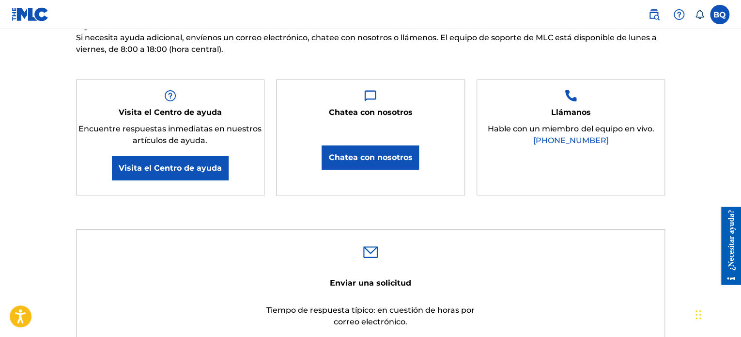
scroll to position [153, 0]
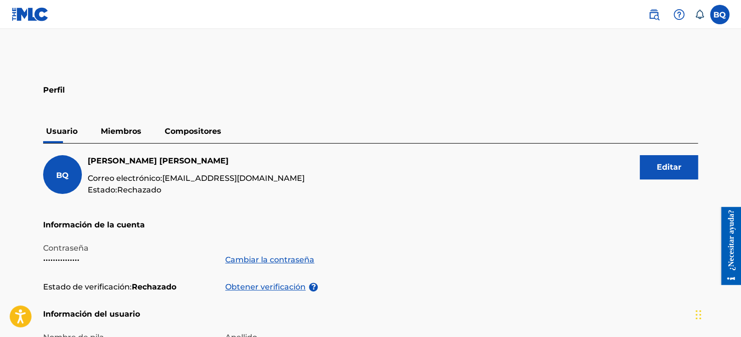
click at [125, 128] on font "Miembros" at bounding box center [121, 130] width 41 height 9
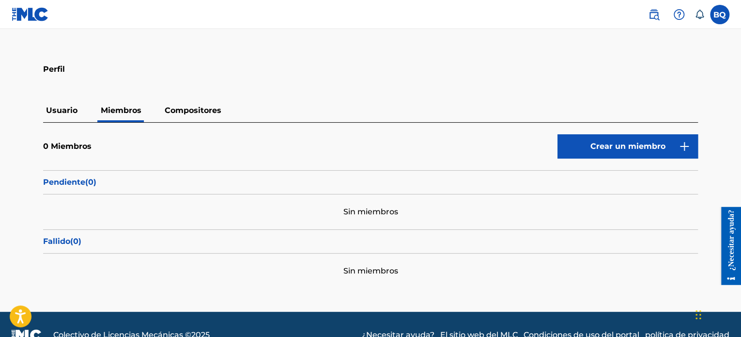
scroll to position [21, 0]
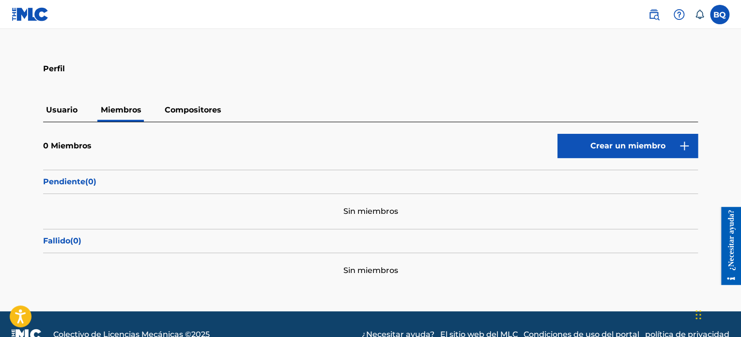
click at [591, 129] on div "0 Miembros Crear un miembro Pendiente ( 0 ) Sin miembros Fallido ( 0 ) Sin miem…" at bounding box center [370, 205] width 655 height 166
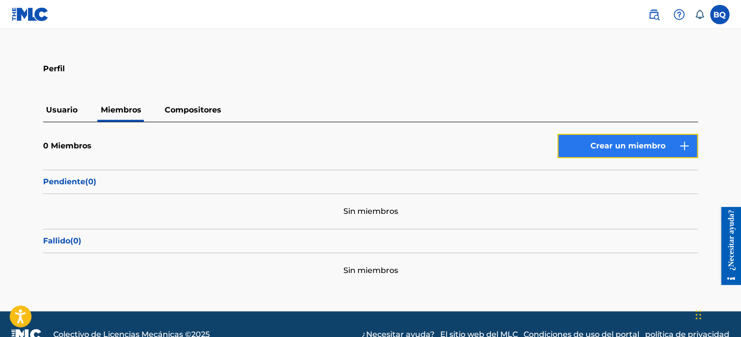
click at [581, 146] on button "Crear un miembro" at bounding box center [628, 146] width 140 height 24
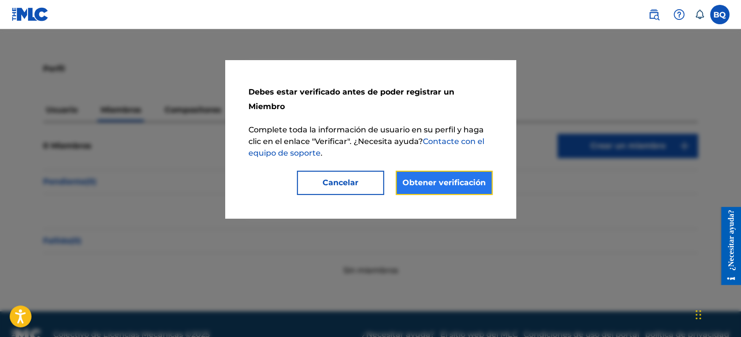
click at [426, 171] on link "Obtener verificación" at bounding box center [444, 183] width 97 height 24
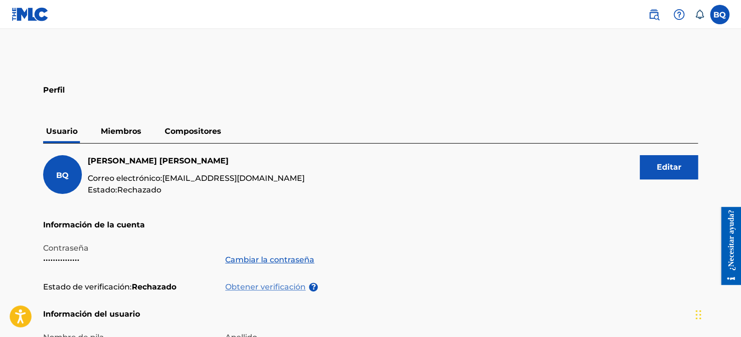
click at [246, 288] on font "Obtener verificación" at bounding box center [265, 286] width 80 height 9
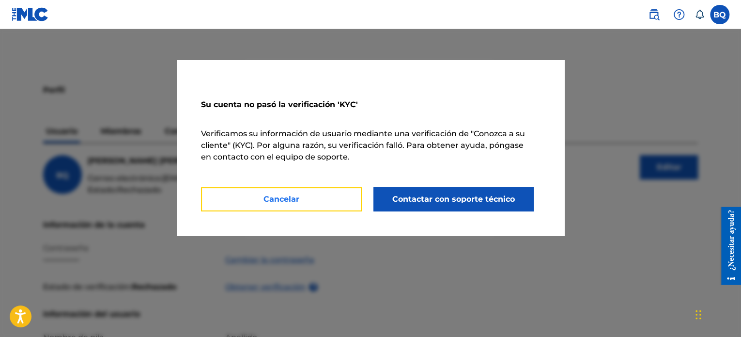
click at [285, 201] on font "Cancelar" at bounding box center [282, 198] width 36 height 9
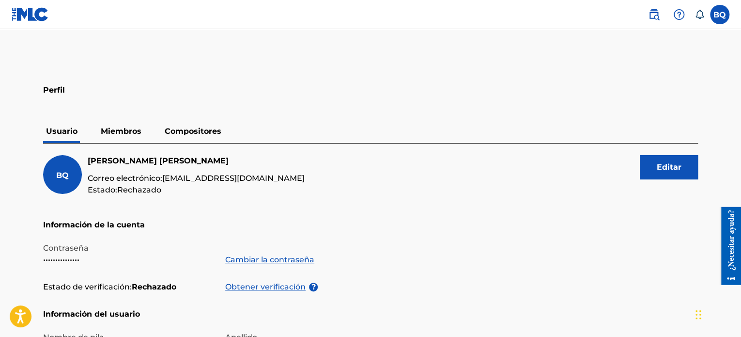
click at [198, 129] on font "Compositores" at bounding box center [193, 130] width 57 height 9
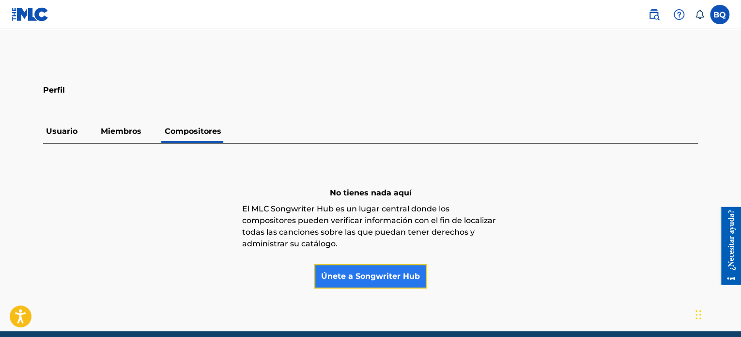
click at [369, 284] on link "Únete a Songwriter Hub" at bounding box center [370, 276] width 112 height 24
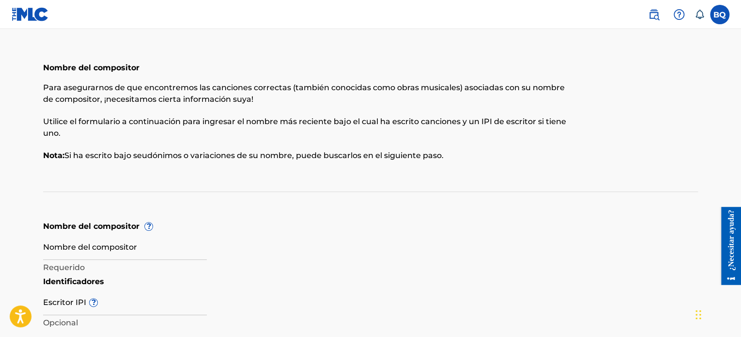
scroll to position [113, 0]
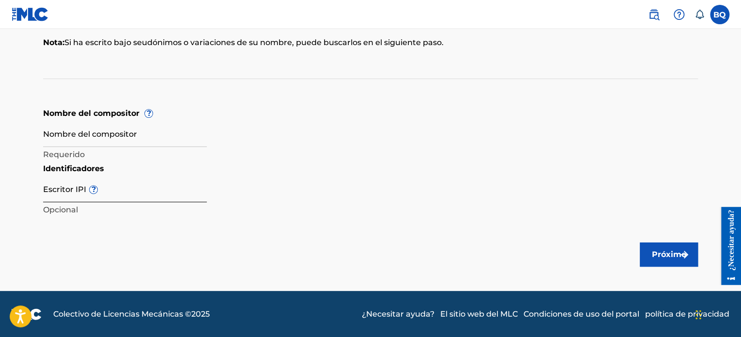
click at [116, 193] on input "Escritor IPI ?" at bounding box center [125, 188] width 164 height 28
paste input "1313317101"
type input "1313317101"
click at [70, 131] on input "Nombre del compositor" at bounding box center [125, 133] width 164 height 28
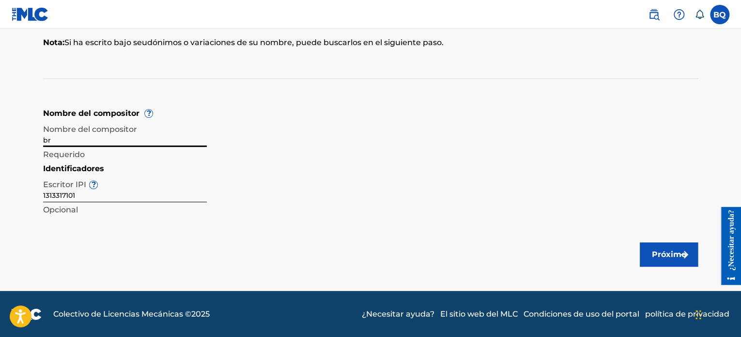
type input "b"
type input "[PERSON_NAME]"
click at [659, 246] on button "Próximo" at bounding box center [669, 254] width 58 height 24
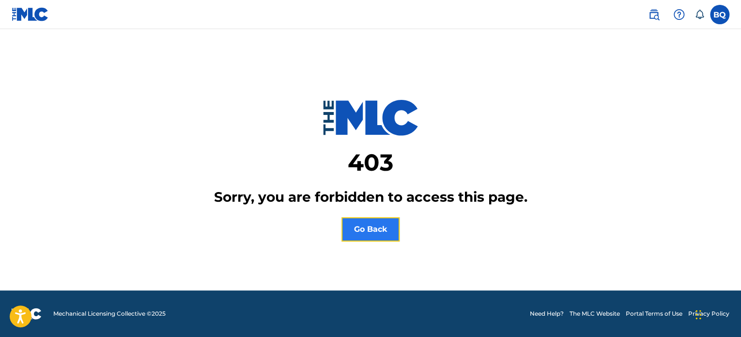
click at [356, 241] on button "Go Back" at bounding box center [371, 229] width 58 height 24
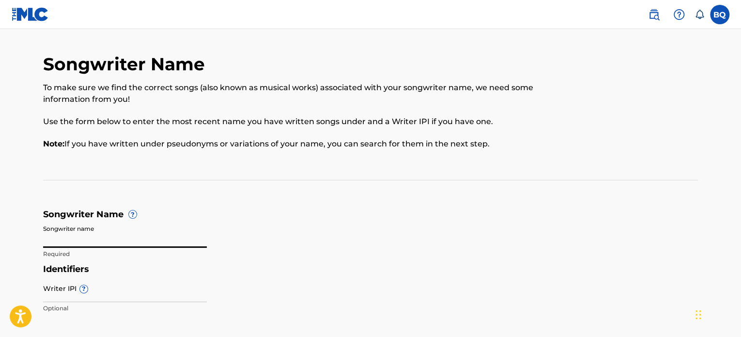
click at [110, 236] on input "Songwriter name" at bounding box center [125, 234] width 164 height 28
type input "brayantt"
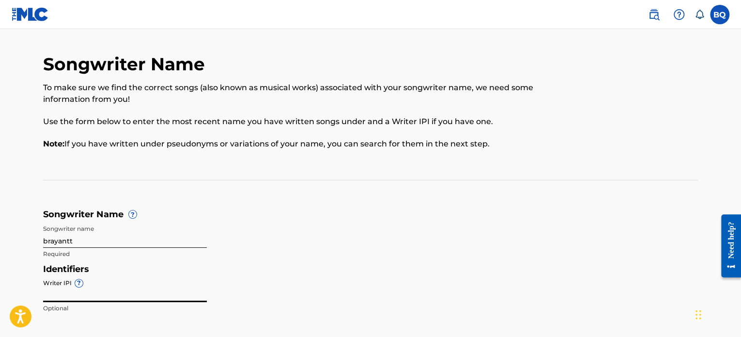
click at [112, 291] on input "Writer IPI ?" at bounding box center [125, 288] width 164 height 28
paste input "1313317101"
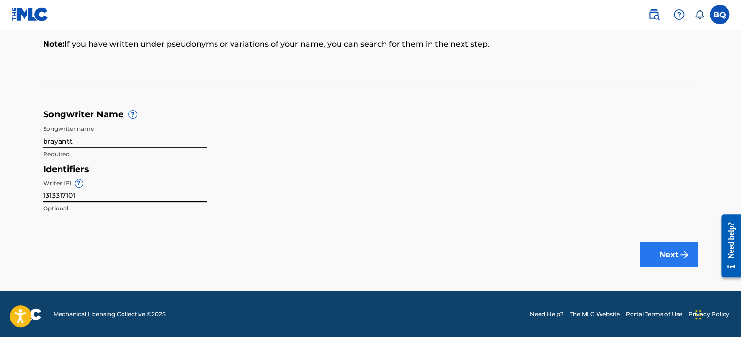
type input "1313317101"
click at [679, 253] on img "submit" at bounding box center [685, 255] width 12 height 12
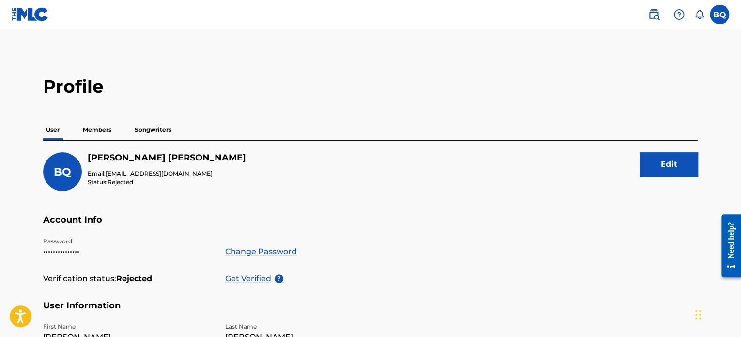
click at [90, 130] on p "Members" at bounding box center [97, 130] width 34 height 20
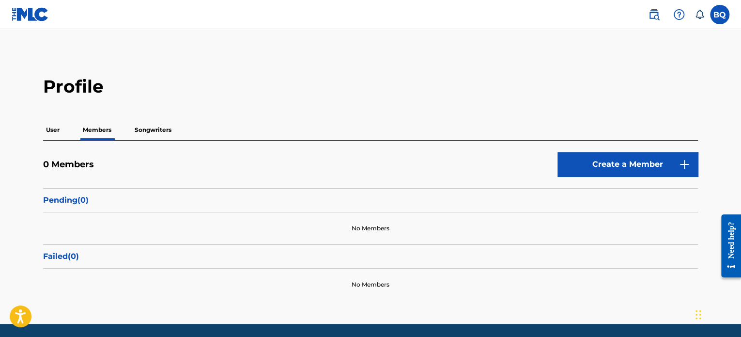
click at [140, 133] on p "Songwriters" at bounding box center [153, 130] width 43 height 20
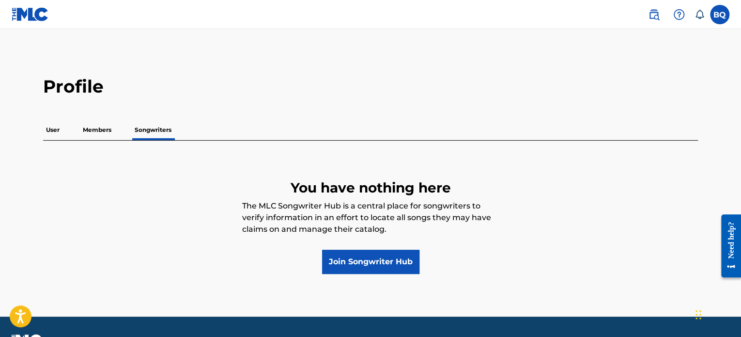
scroll to position [26, 0]
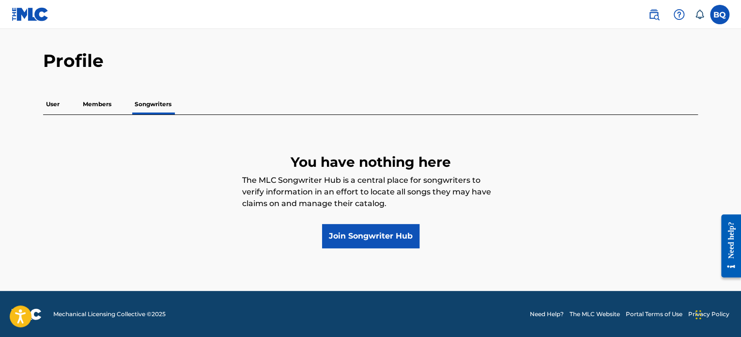
scroll to position [21, 0]
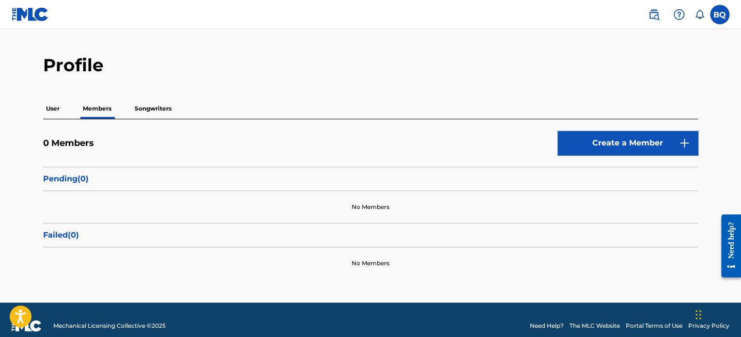
click at [27, 24] on link at bounding box center [30, 14] width 37 height 29
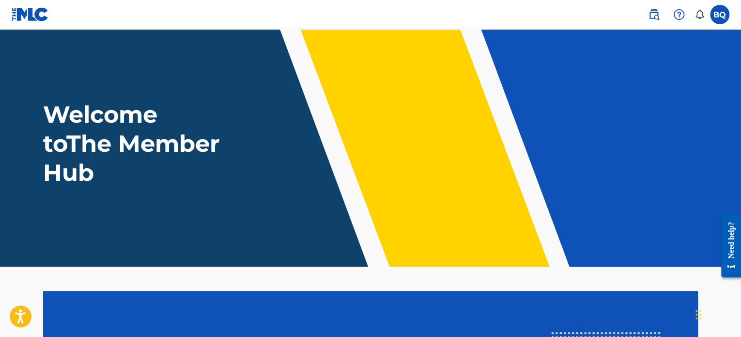
click at [18, 5] on link at bounding box center [30, 14] width 37 height 29
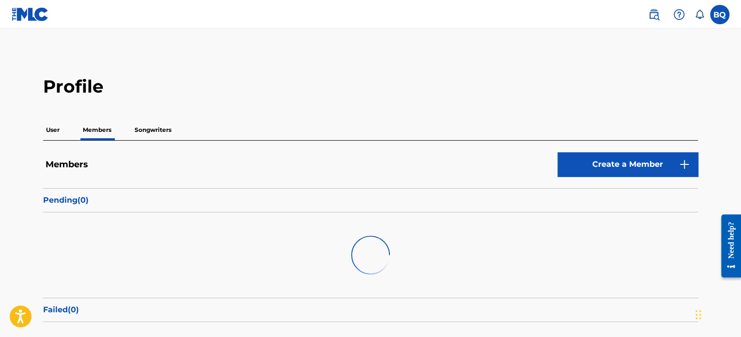
scroll to position [21, 0]
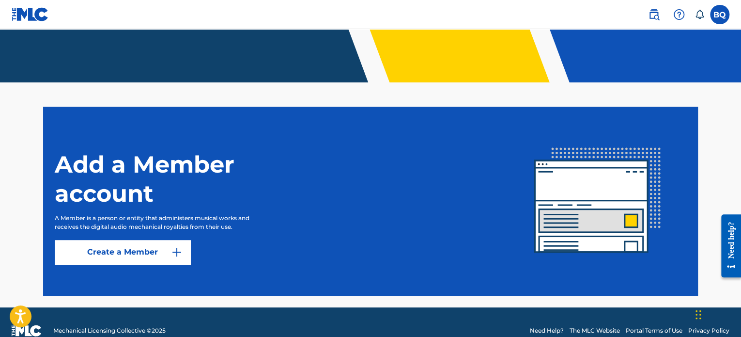
scroll to position [201, 0]
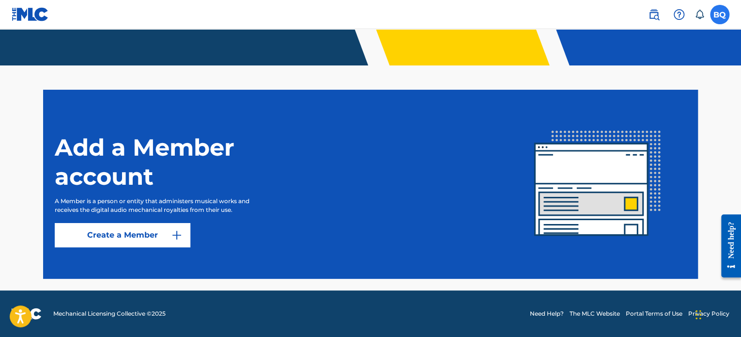
click at [714, 14] on label at bounding box center [719, 14] width 19 height 19
click at [720, 15] on input "BQ [PERSON_NAME] [EMAIL_ADDRESS][DOMAIN_NAME] Notification Preferences Profile …" at bounding box center [720, 15] width 0 height 0
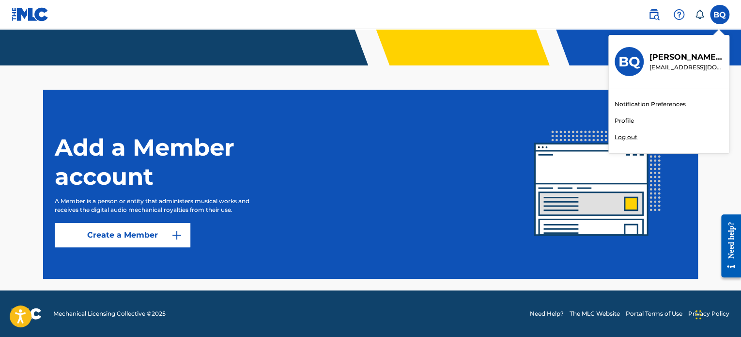
click at [682, 52] on p "[PERSON_NAME]" at bounding box center [687, 57] width 74 height 12
click at [720, 15] on input "BQ [PERSON_NAME] [EMAIL_ADDRESS][DOMAIN_NAME] Notification Preferences Profile …" at bounding box center [720, 15] width 0 height 0
click at [628, 61] on h3 "BQ" at bounding box center [630, 61] width 22 height 17
click at [720, 15] on input "BQ [PERSON_NAME] [EMAIL_ADDRESS][DOMAIN_NAME] Notification Preferences Profile …" at bounding box center [720, 15] width 0 height 0
click at [652, 16] on img at bounding box center [654, 15] width 12 height 12
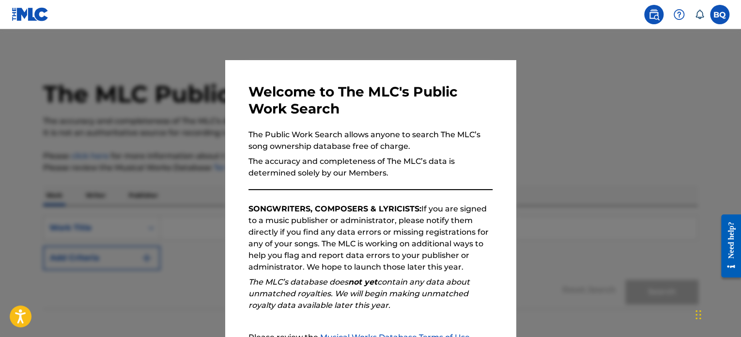
click at [523, 82] on div at bounding box center [370, 197] width 741 height 337
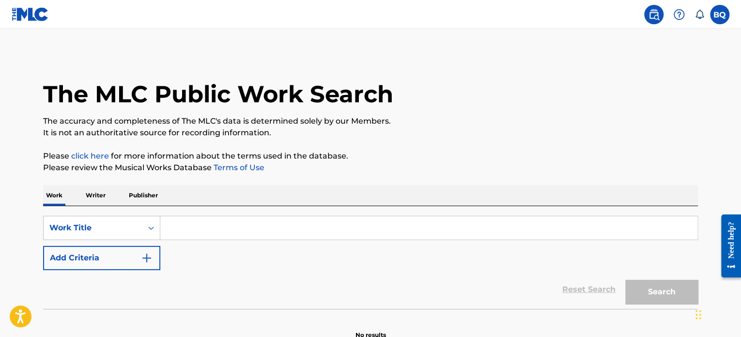
scroll to position [53, 0]
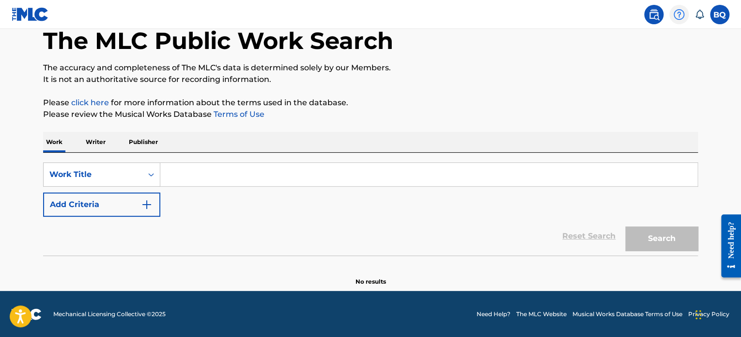
click at [684, 19] on div at bounding box center [678, 14] width 19 height 19
click at [699, 17] on icon at bounding box center [700, 14] width 8 height 9
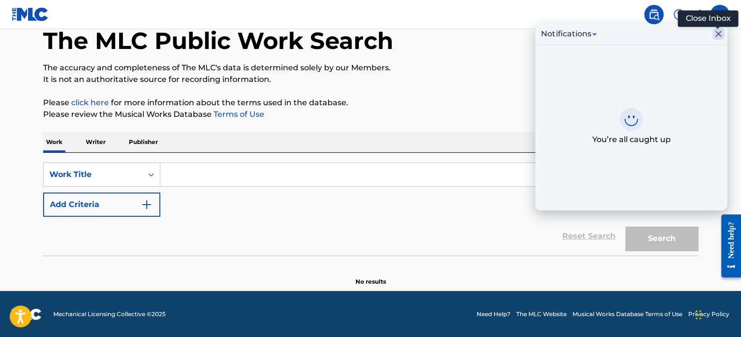
click at [717, 34] on icon "Close Inbox" at bounding box center [718, 34] width 6 height 6
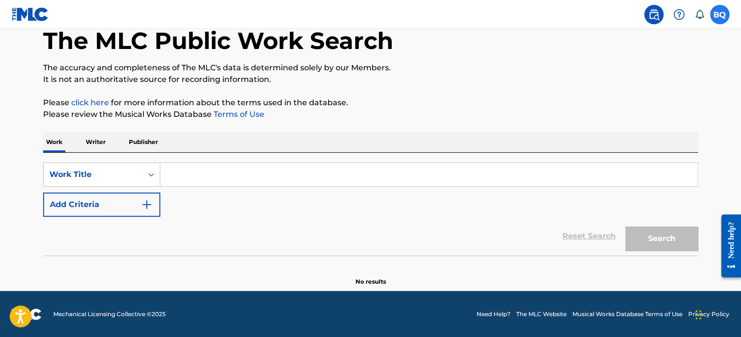
click at [721, 15] on label at bounding box center [719, 14] width 19 height 19
click at [720, 15] on input "BQ [PERSON_NAME] [EMAIL_ADDRESS][DOMAIN_NAME] Notification Preferences Profile …" at bounding box center [720, 15] width 0 height 0
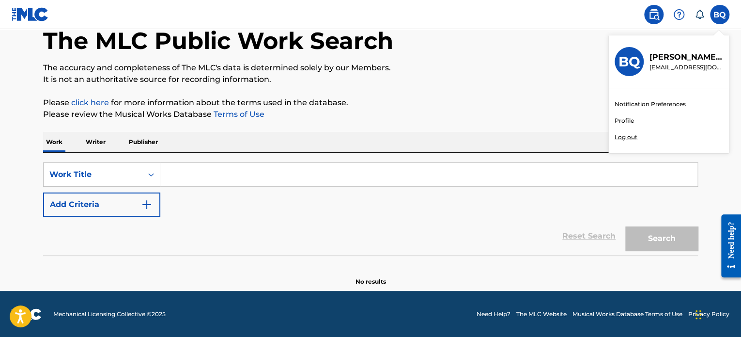
click at [626, 119] on link "Profile" at bounding box center [624, 120] width 19 height 9
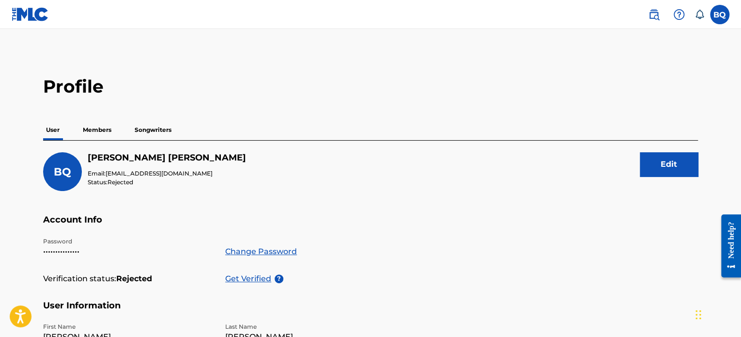
scroll to position [3, 0]
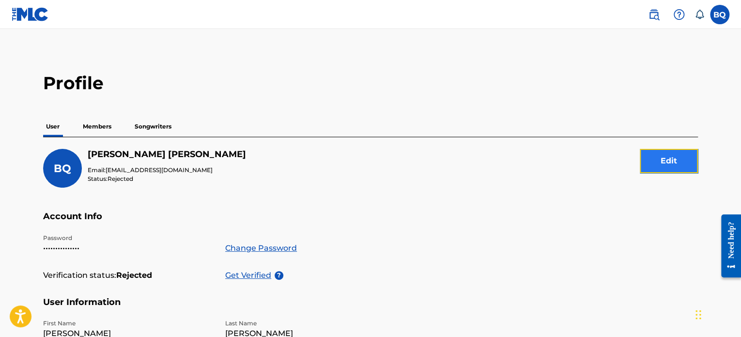
click at [651, 166] on button "Edit" at bounding box center [669, 161] width 58 height 24
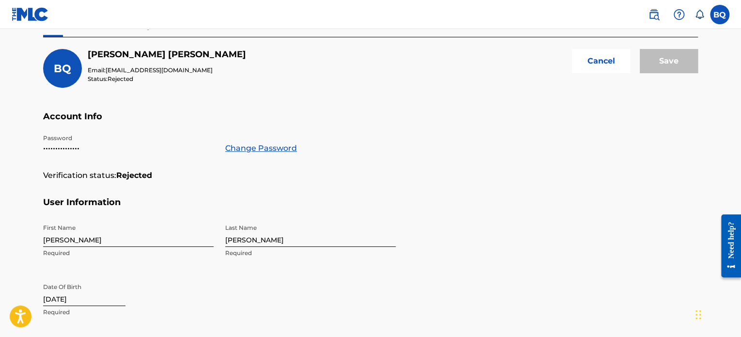
scroll to position [0, 0]
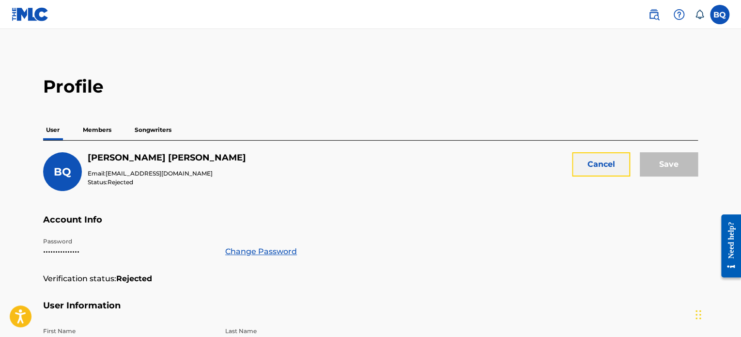
click at [606, 162] on button "Cancel" at bounding box center [601, 164] width 58 height 24
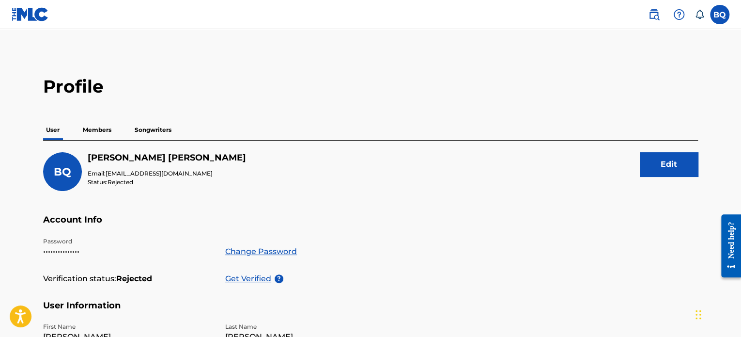
scroll to position [53, 0]
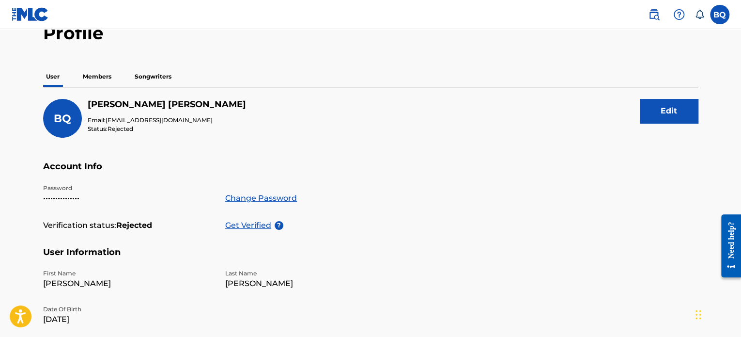
click at [95, 79] on p "Members" at bounding box center [97, 76] width 34 height 20
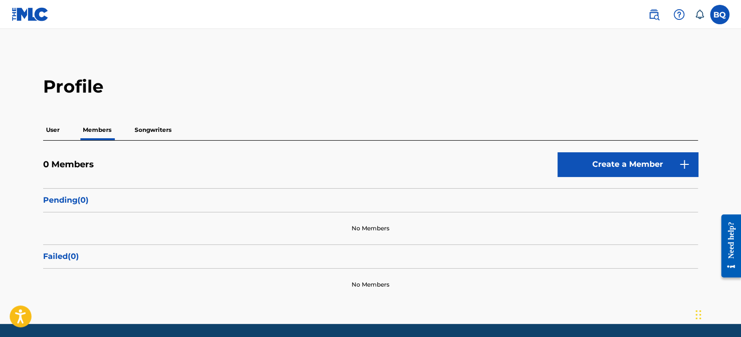
scroll to position [33, 0]
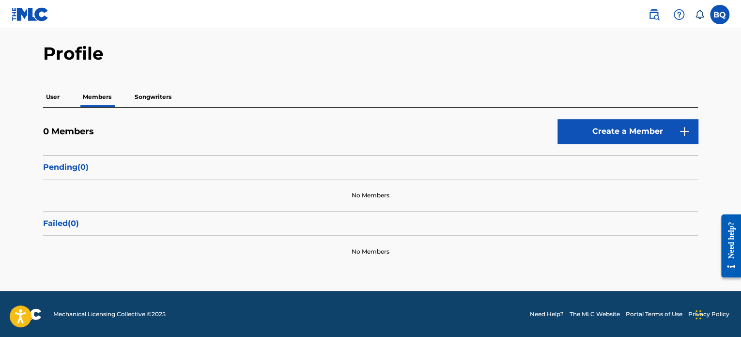
click at [59, 94] on p "User" at bounding box center [52, 97] width 19 height 20
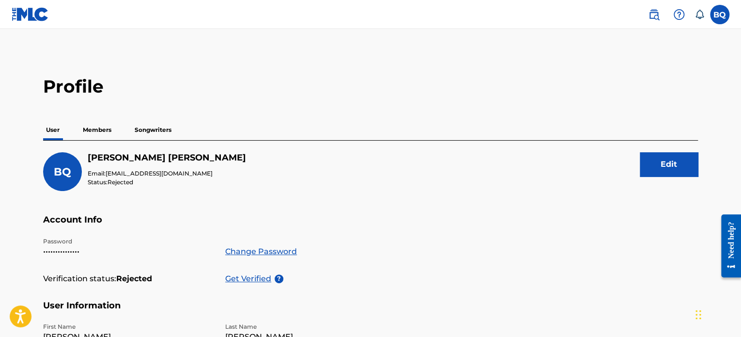
click at [161, 124] on p "Songwriters" at bounding box center [153, 130] width 43 height 20
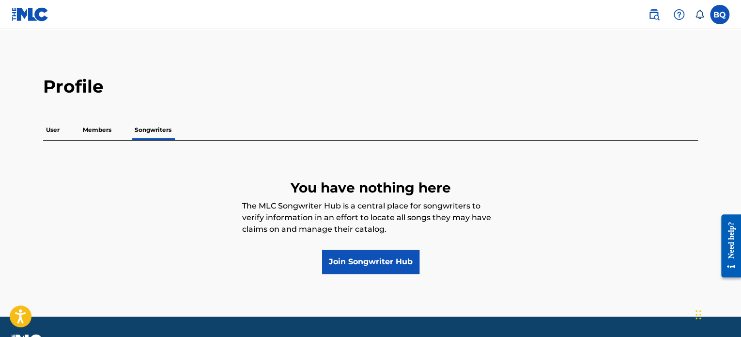
scroll to position [26, 0]
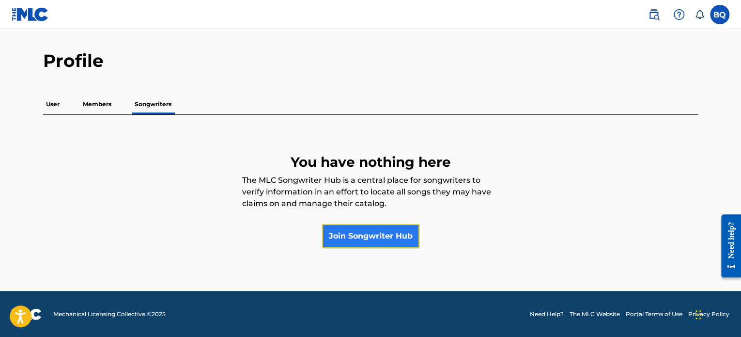
click at [376, 239] on link "Join Songwriter Hub" at bounding box center [370, 236] width 97 height 24
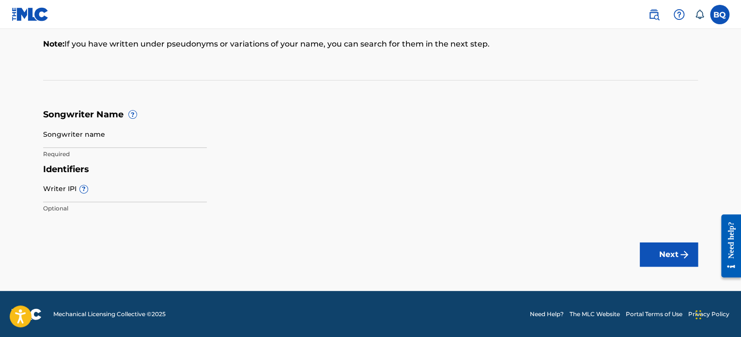
scroll to position [99, 0]
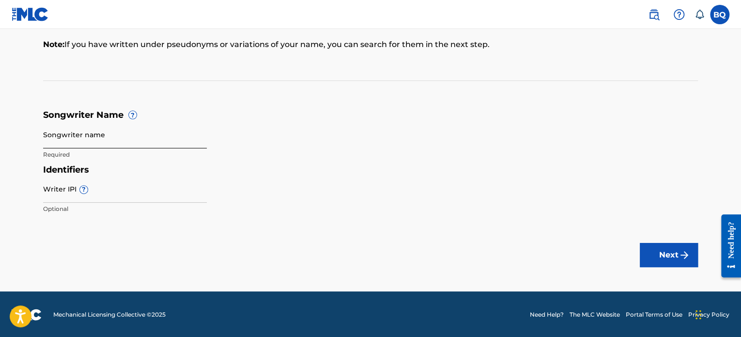
click at [158, 140] on input "Songwriter name" at bounding box center [125, 135] width 164 height 28
type input "Bryan Quintana Alonso"
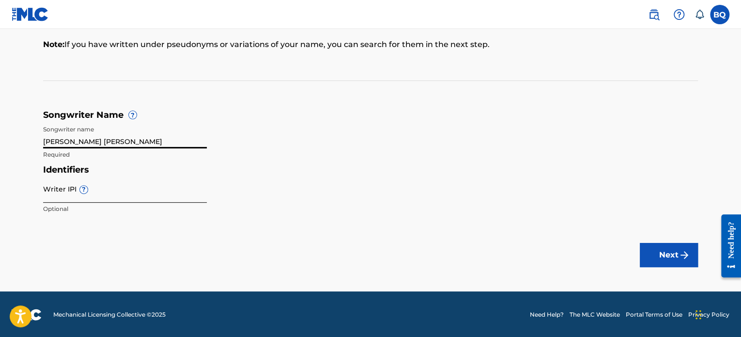
click at [111, 193] on input "Writer IPI ?" at bounding box center [125, 189] width 164 height 28
paste input "1313317101"
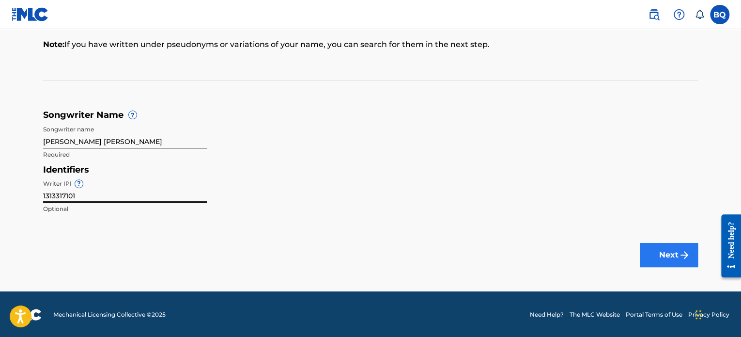
type input "1313317101"
click at [669, 252] on button "Next" at bounding box center [669, 255] width 58 height 24
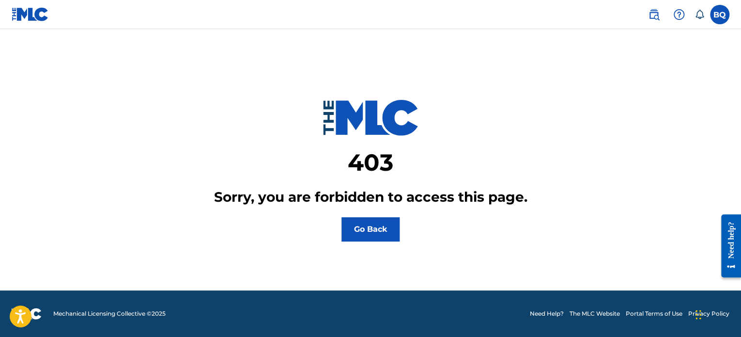
click at [336, 220] on div "403 Sorry, you are forbidden to access this page. Go Back" at bounding box center [370, 147] width 655 height 188
click at [349, 224] on button "Go Back" at bounding box center [371, 229] width 58 height 24
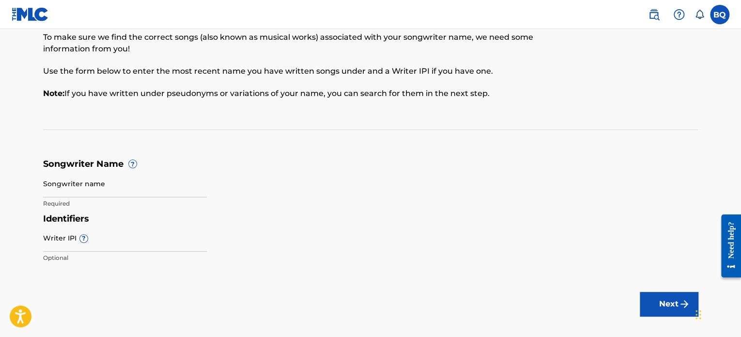
scroll to position [100, 0]
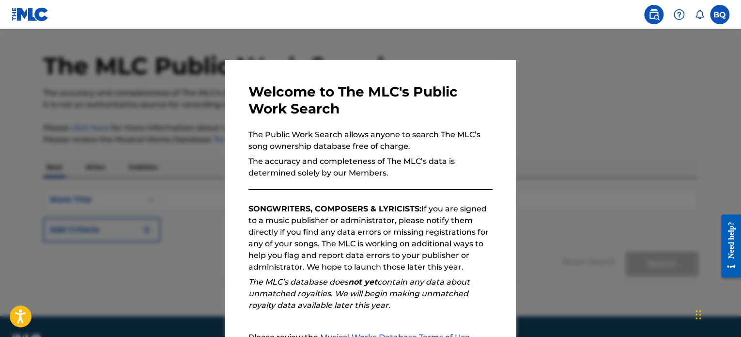
scroll to position [107, 0]
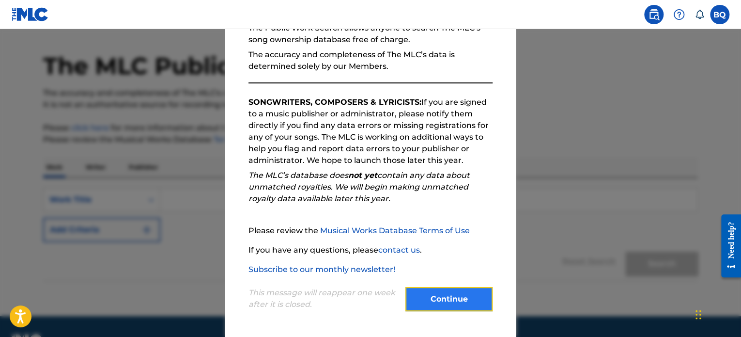
click at [479, 298] on button "Continue" at bounding box center [448, 299] width 87 height 24
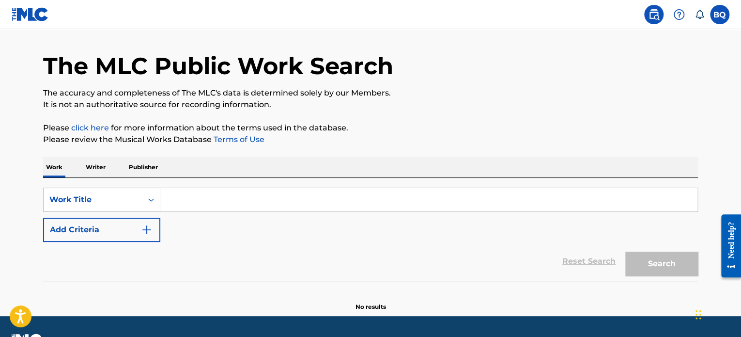
scroll to position [201, 0]
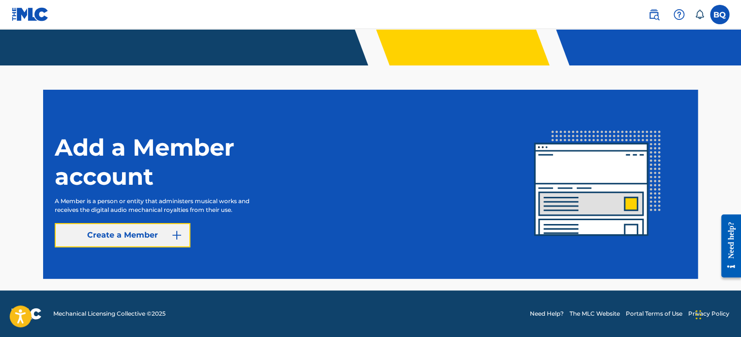
click at [136, 244] on button "Create a Member" at bounding box center [123, 235] width 136 height 24
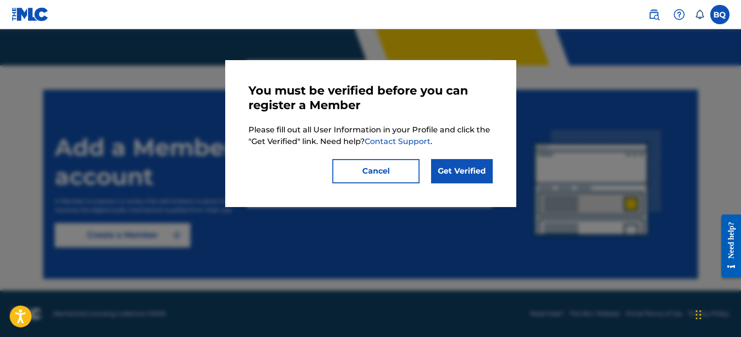
scroll to position [143, 0]
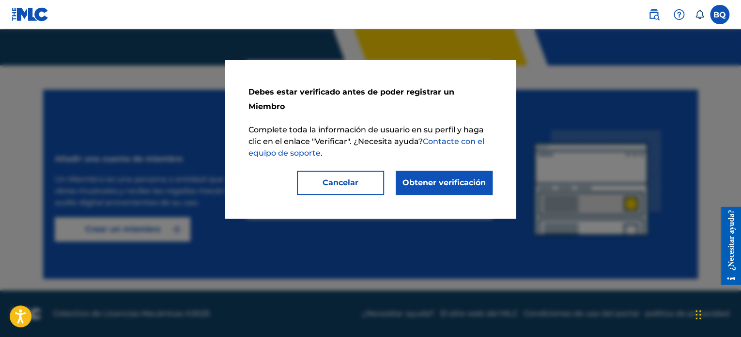
click at [257, 171] on div "Cancelar Obtener verificación" at bounding box center [371, 183] width 244 height 24
click at [443, 171] on link "Obtener verificación" at bounding box center [444, 183] width 97 height 24
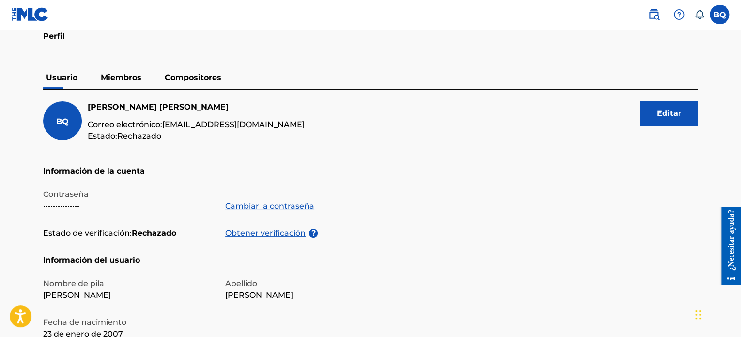
scroll to position [50, 0]
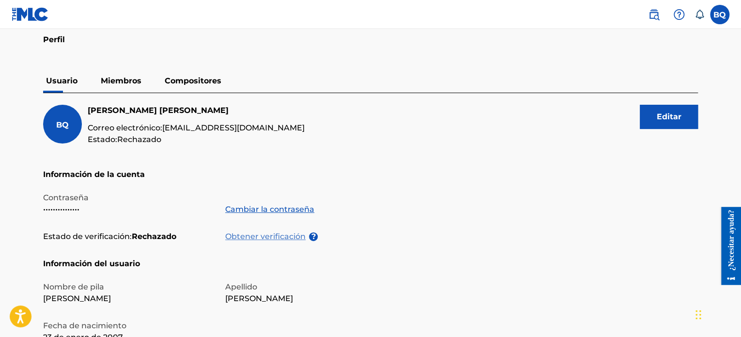
click at [284, 236] on font "Obtener verificación" at bounding box center [265, 236] width 80 height 9
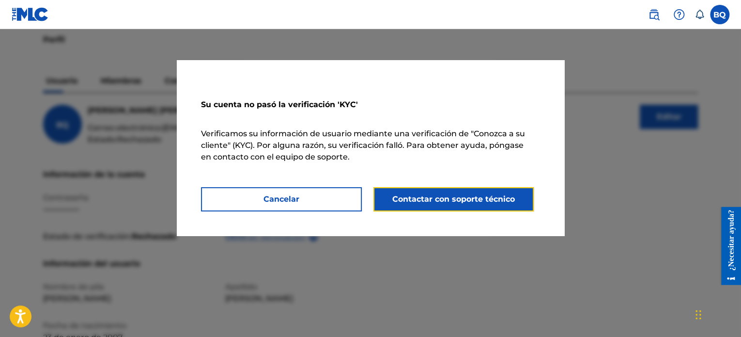
drag, startPoint x: 402, startPoint y: 200, endPoint x: 342, endPoint y: 145, distance: 81.3
click at [342, 145] on div "Su cuenta no pasó la verificación 'KYC' Verificamos su información de usuario m…" at bounding box center [371, 147] width 388 height 175
click at [307, 218] on div "Su cuenta no pasó la verificación 'KYC' Verificamos su información de usuario m…" at bounding box center [371, 147] width 388 height 175
click at [307, 212] on div "Su cuenta no pasó la verificación 'KYC' Verificamos su información de usuario m…" at bounding box center [371, 147] width 388 height 175
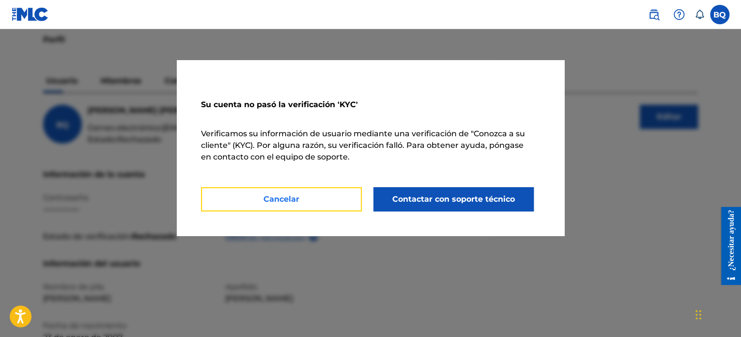
click at [305, 207] on button "Cancelar" at bounding box center [281, 199] width 161 height 24
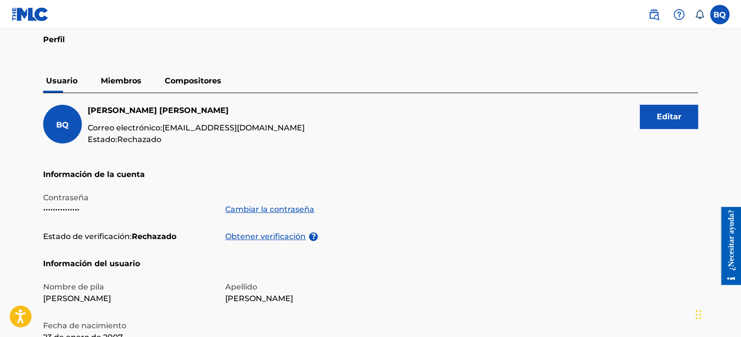
scroll to position [143, 0]
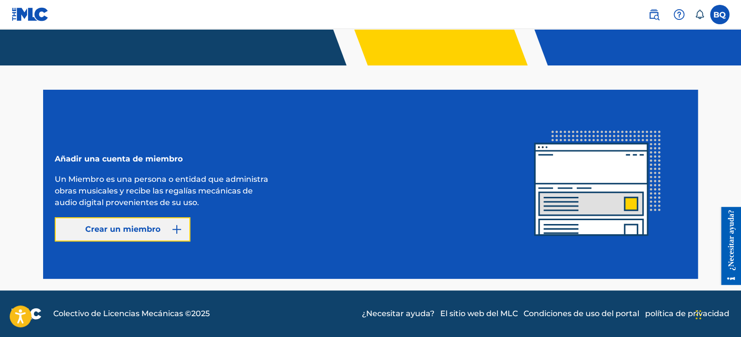
click at [124, 233] on font "Crear un miembro" at bounding box center [122, 228] width 75 height 9
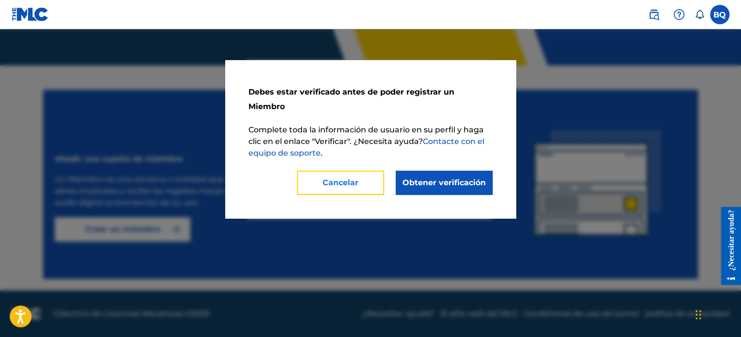
click at [342, 177] on font "Cancelar" at bounding box center [341, 183] width 36 height 12
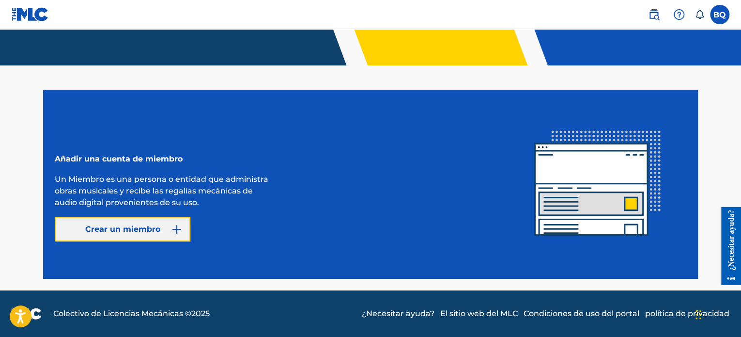
click at [86, 222] on button "Crear un miembro" at bounding box center [123, 229] width 136 height 24
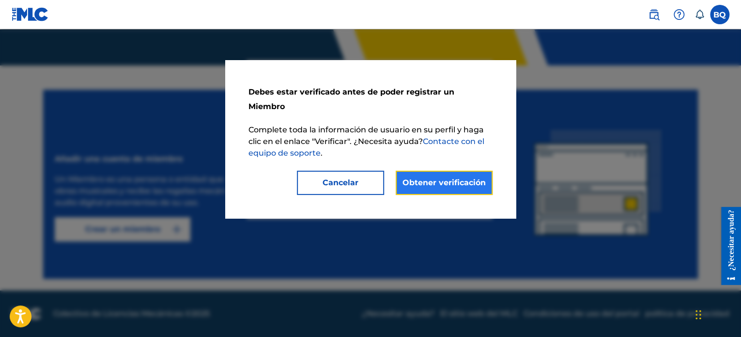
click at [424, 178] on font "Obtener verificación" at bounding box center [444, 182] width 83 height 9
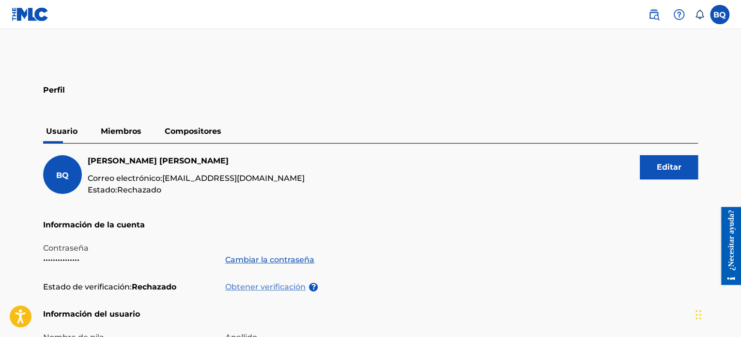
click at [278, 288] on font "Obtener verificación" at bounding box center [265, 286] width 80 height 9
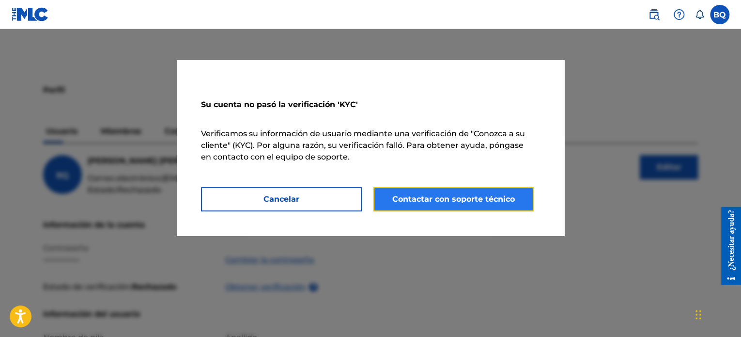
click at [420, 196] on font "Contactar con soporte técnico" at bounding box center [453, 198] width 123 height 9
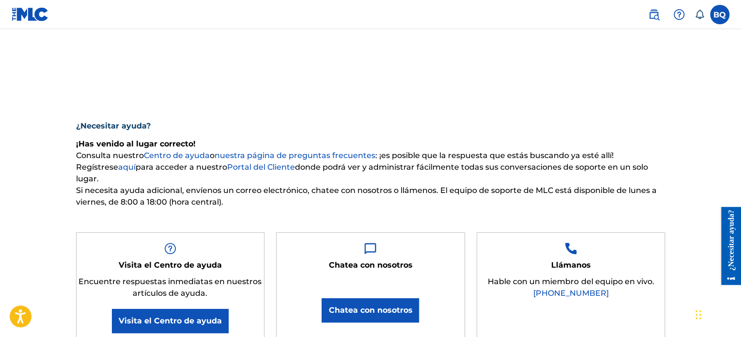
click at [324, 150] on span "Consulta nuestro Centro de ayuda o nuestra página de preguntas frecuentes : ¡es…" at bounding box center [371, 156] width 590 height 12
click at [324, 155] on font "nuestra página de preguntas frecuentes" at bounding box center [295, 155] width 161 height 9
